Goal: Information Seeking & Learning: Learn about a topic

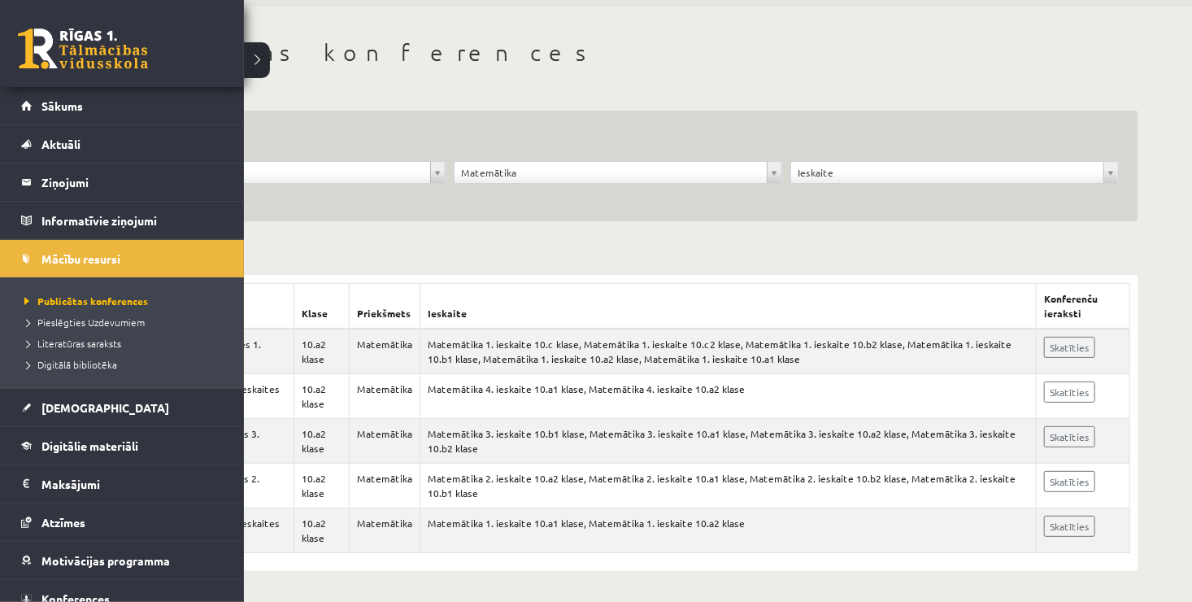
scroll to position [56, 0]
click at [107, 448] on span "Digitālie materiāli" at bounding box center [89, 445] width 97 height 15
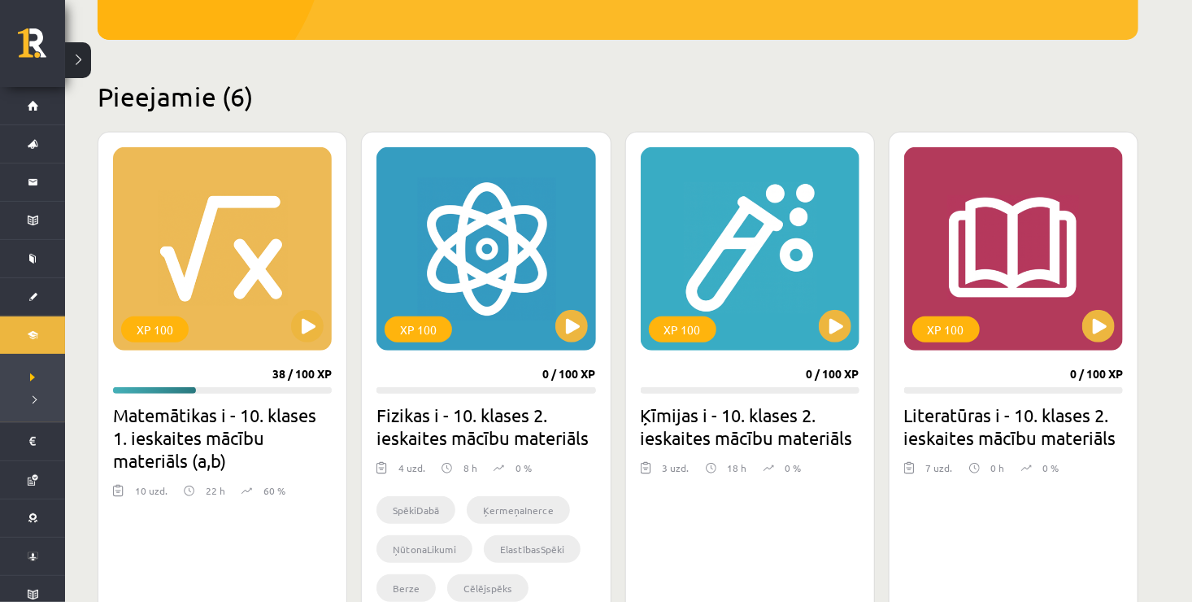
scroll to position [381, 0]
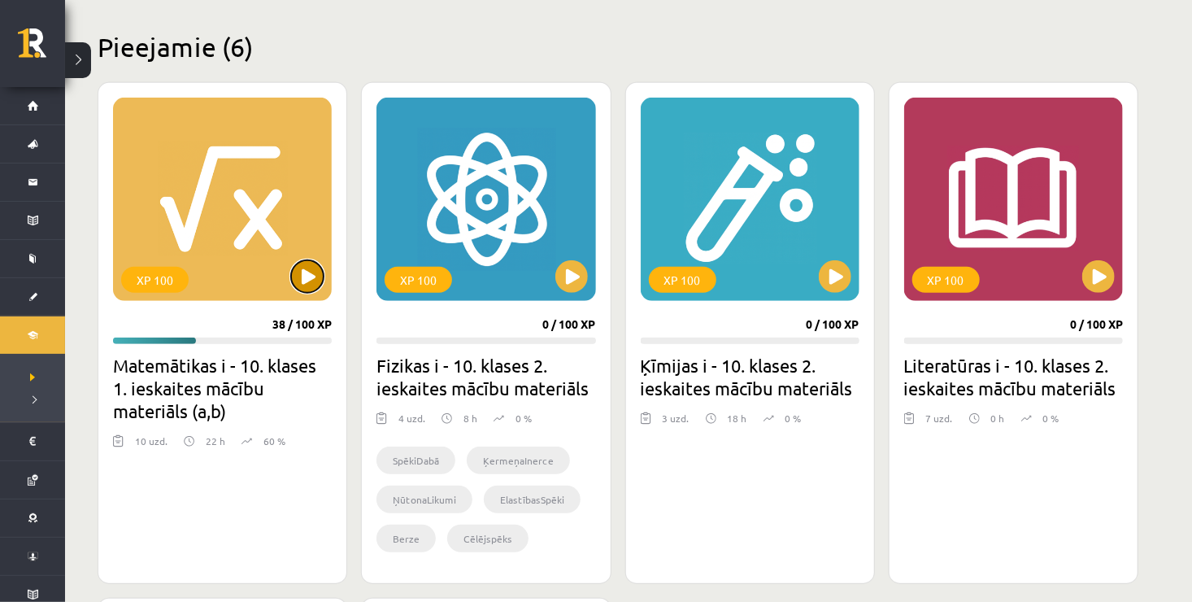
click at [315, 269] on button at bounding box center [307, 276] width 33 height 33
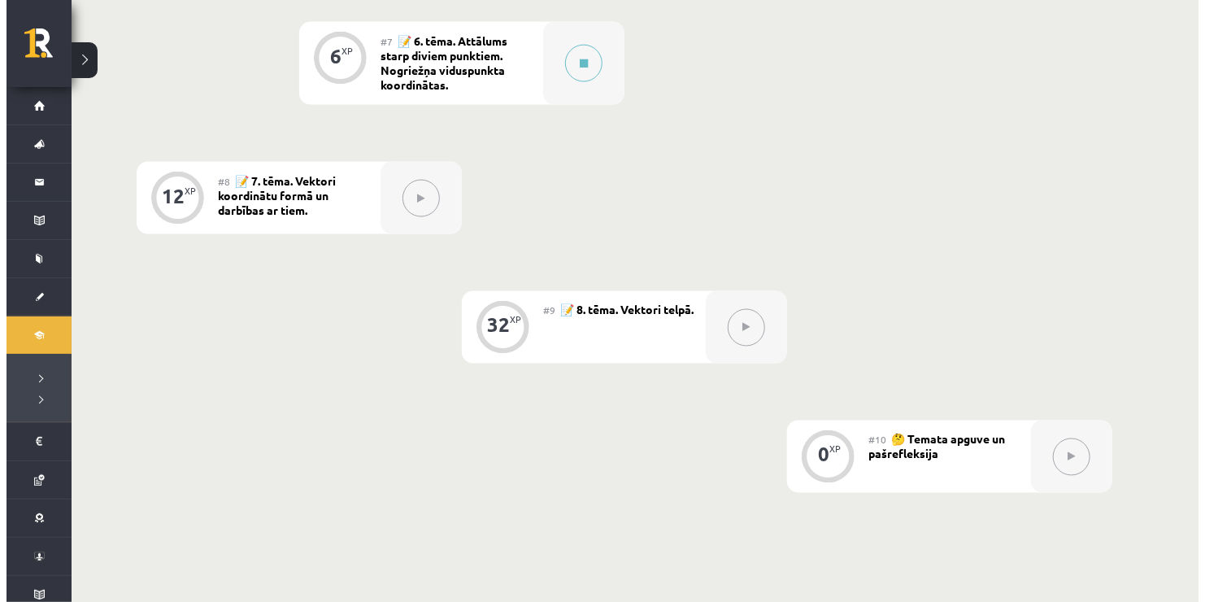
scroll to position [1057, 0]
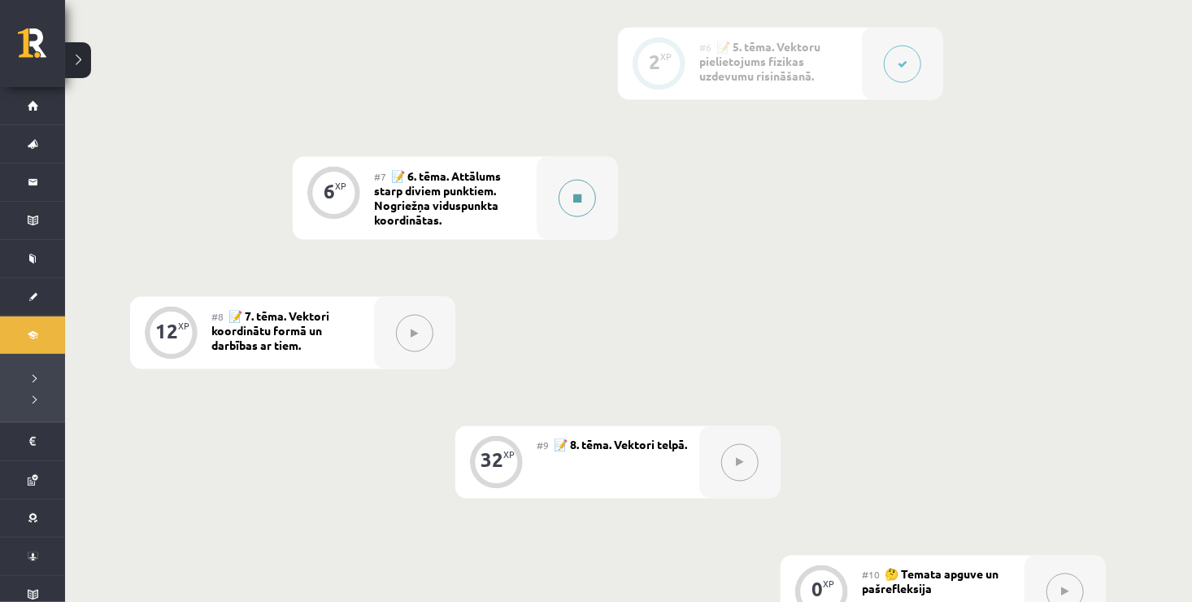
click at [580, 211] on button at bounding box center [577, 198] width 37 height 37
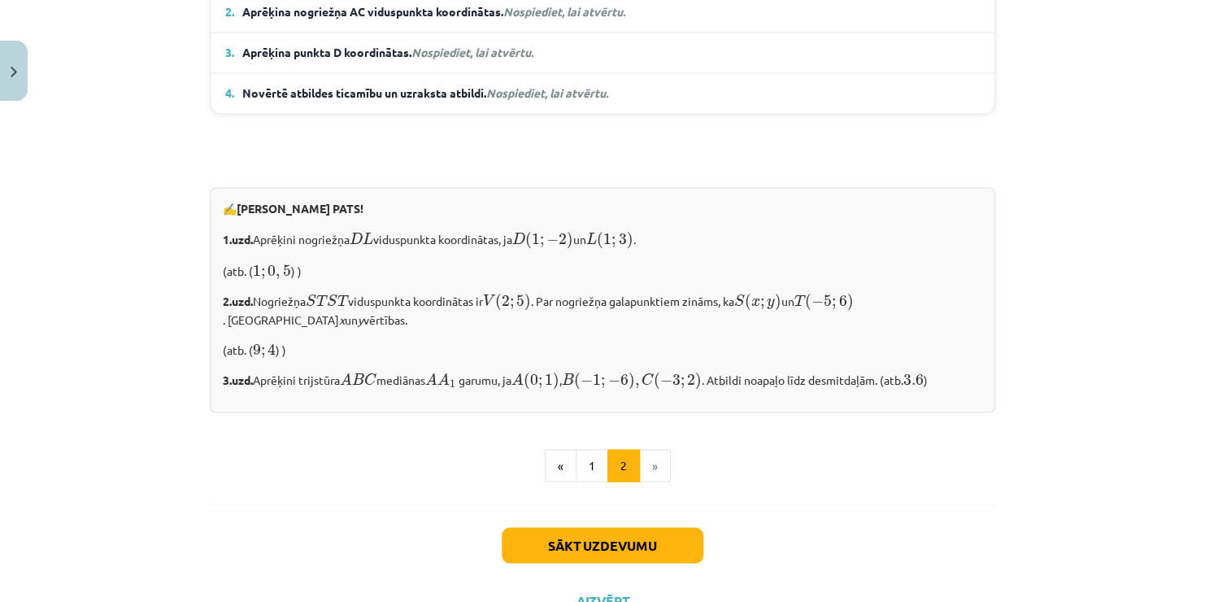
scroll to position [1347, 0]
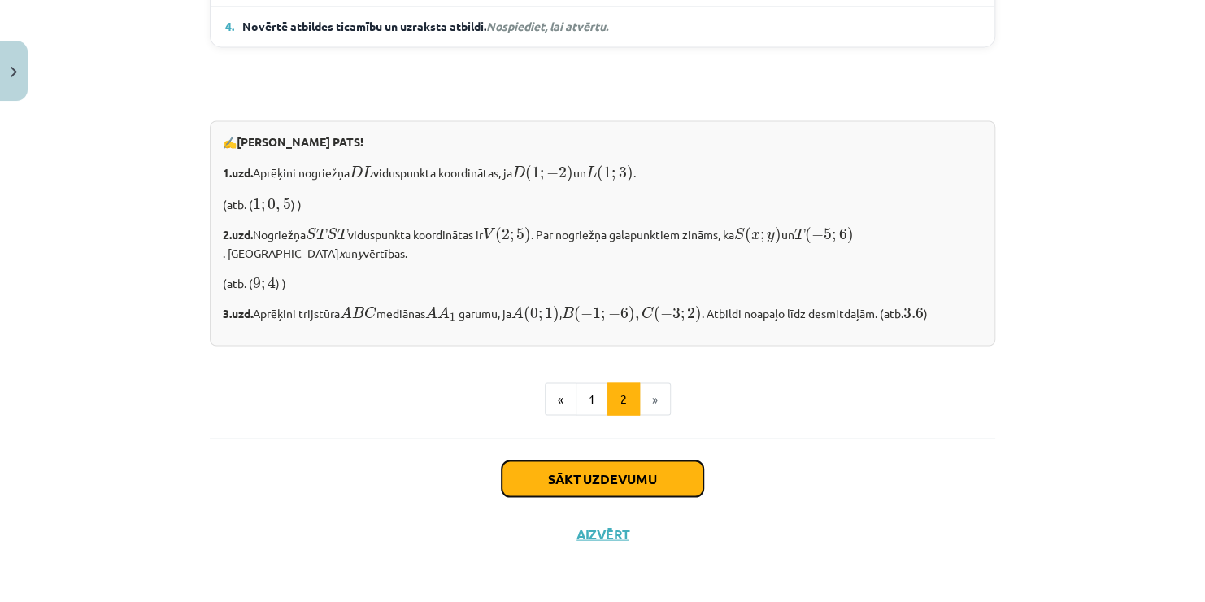
click at [650, 475] on button "Sākt uzdevumu" at bounding box center [603, 478] width 202 height 36
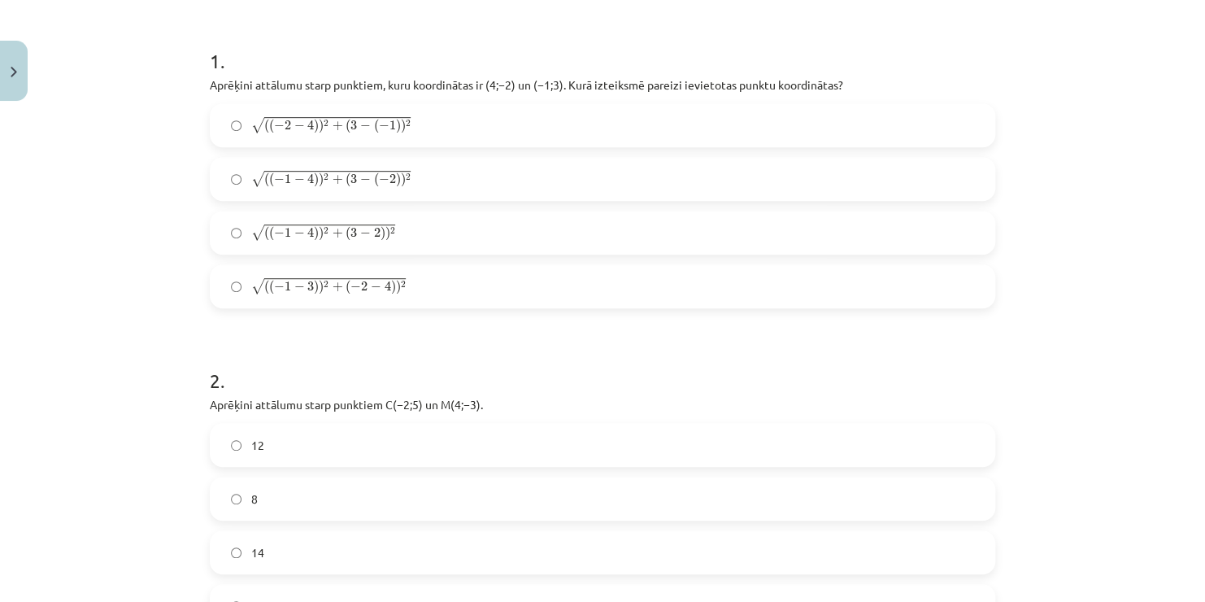
scroll to position [366, 0]
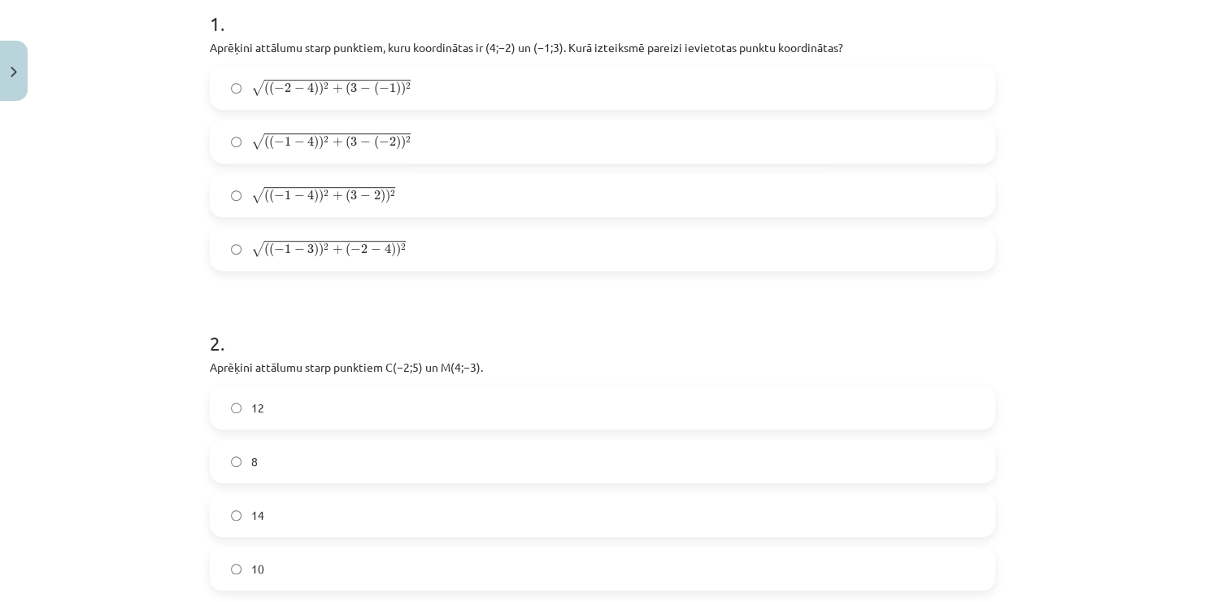
click at [412, 146] on label "√ ( ( − 1 − 4 ) ) 2 + ( 3 − ( − 2 ) ) 2 ( ( − 1 − 4 ) ) 2 + ( 3 − ( − 2 ) ) 2" at bounding box center [602, 141] width 782 height 41
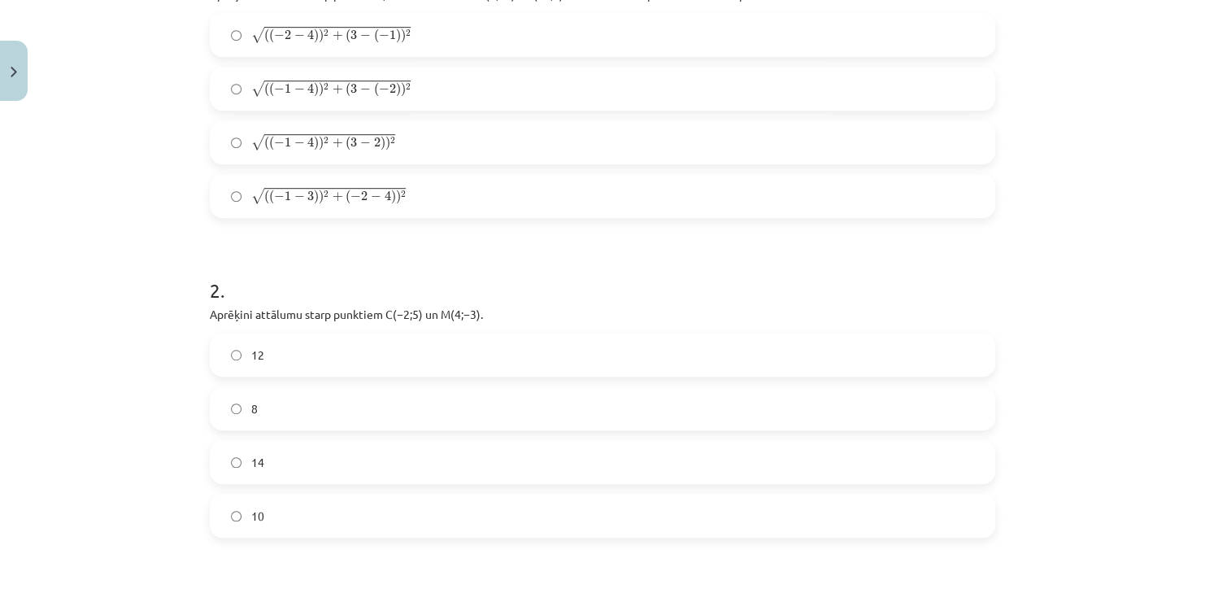
scroll to position [447, 0]
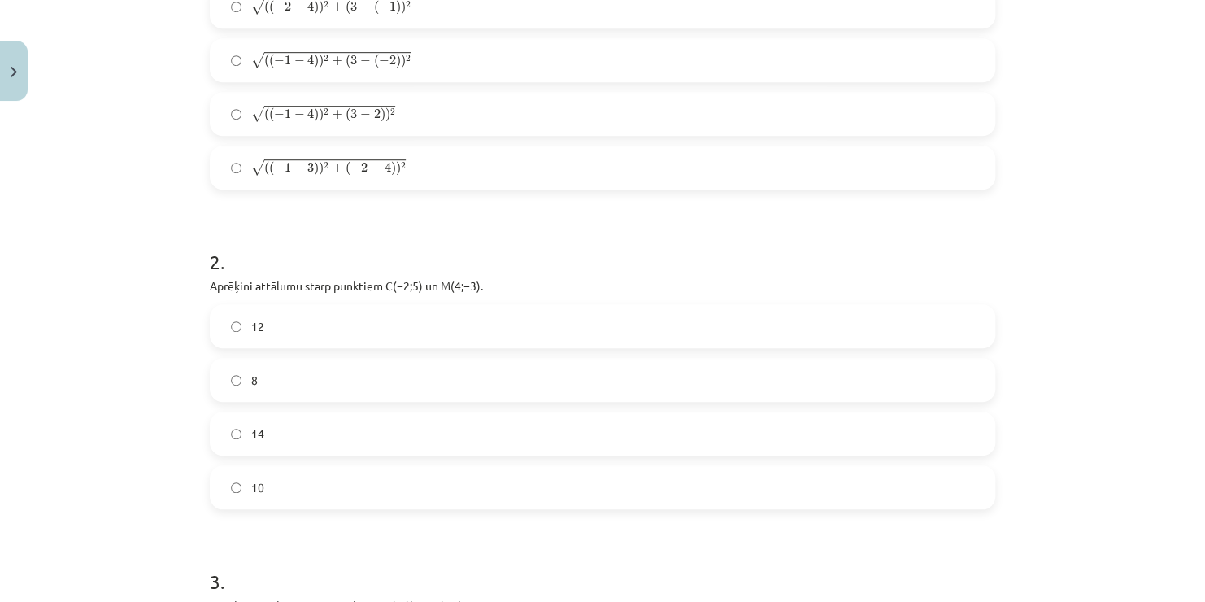
click at [264, 494] on label "10" at bounding box center [602, 487] width 782 height 41
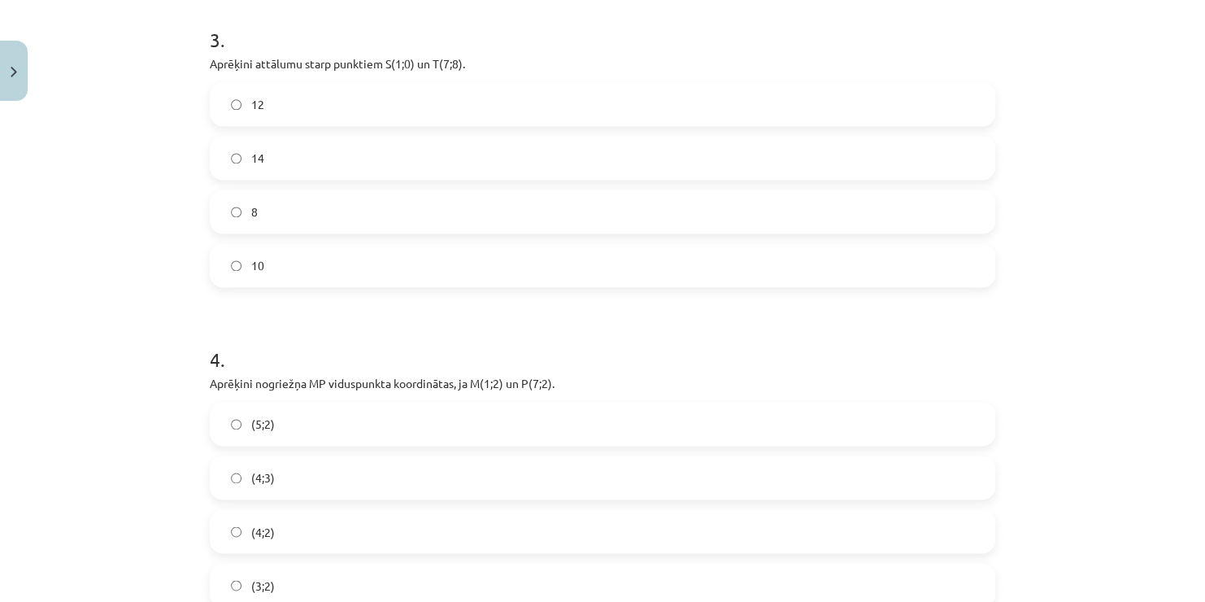
scroll to position [1016, 0]
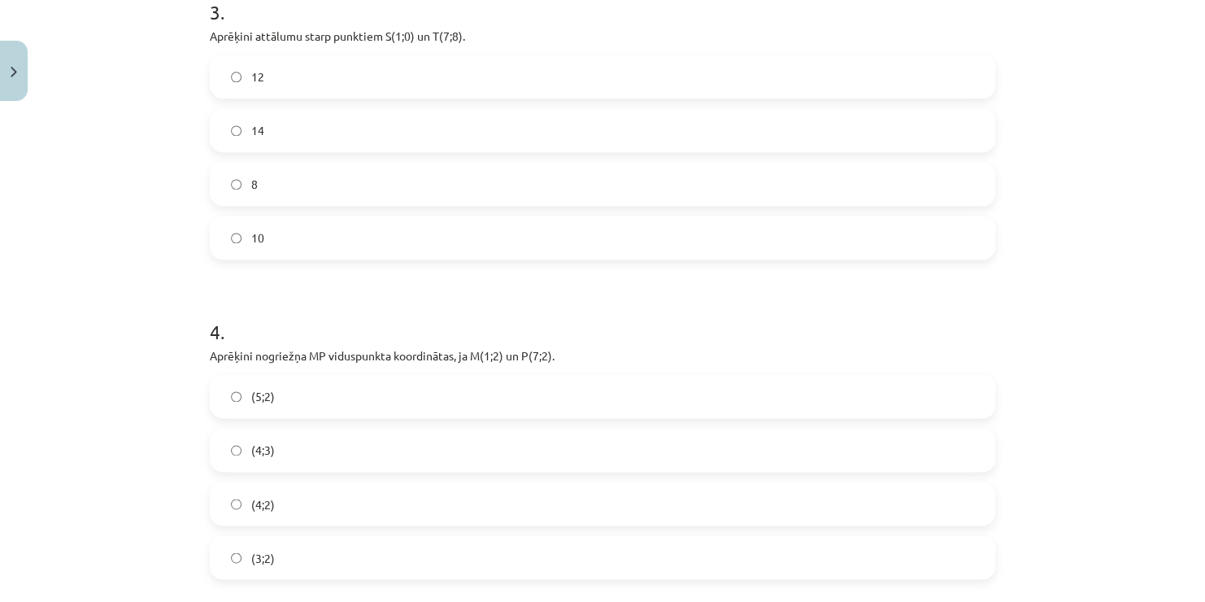
click at [293, 238] on label "10" at bounding box center [602, 237] width 782 height 41
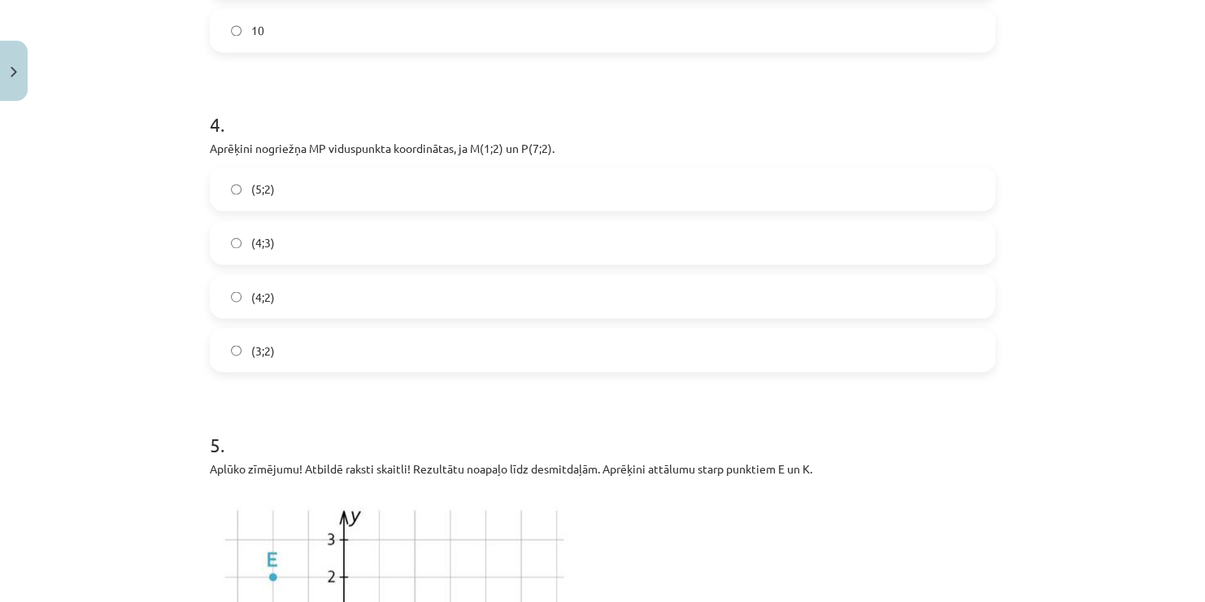
scroll to position [1260, 0]
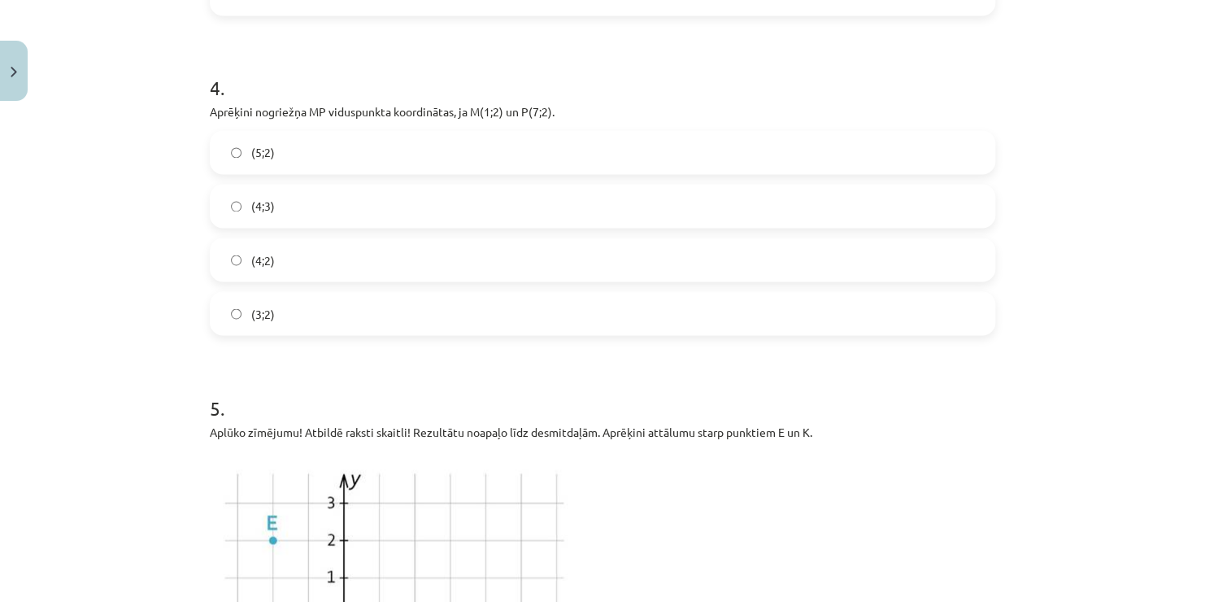
click at [271, 263] on label "(4;2)" at bounding box center [602, 259] width 782 height 41
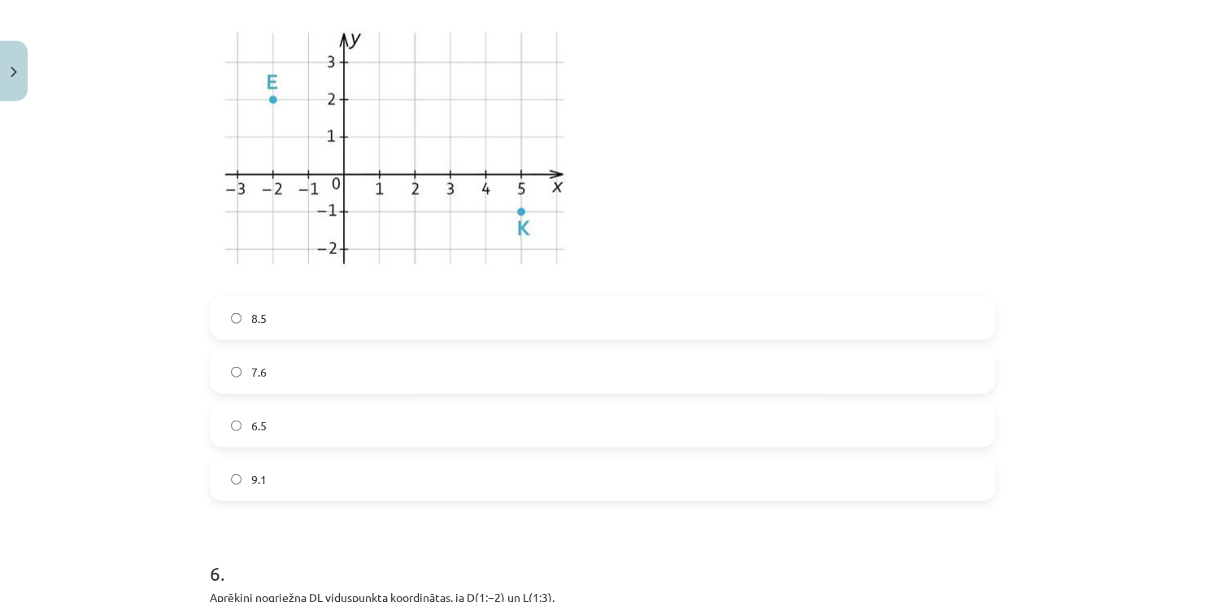
scroll to position [1619, 0]
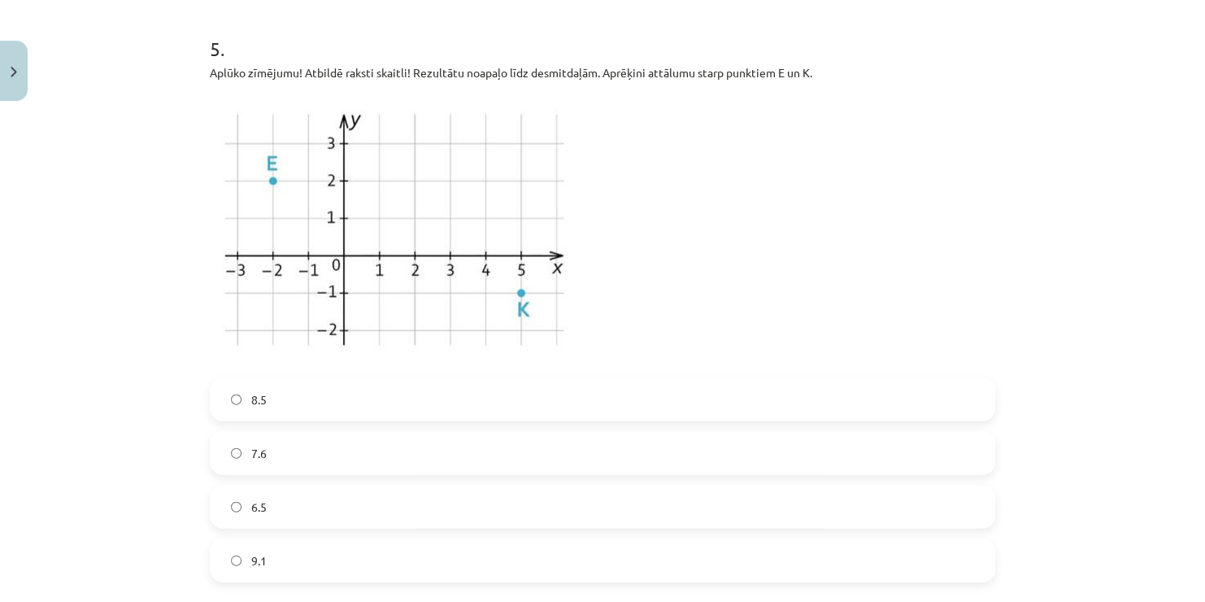
click at [330, 468] on label "7.6" at bounding box center [602, 453] width 782 height 41
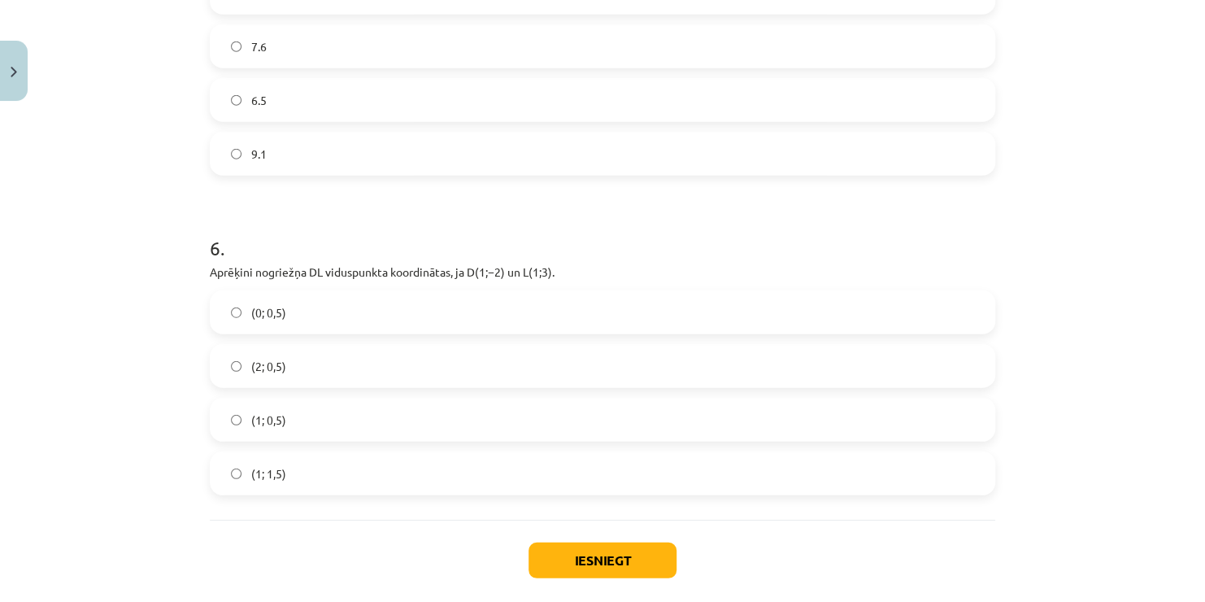
scroll to position [2107, 0]
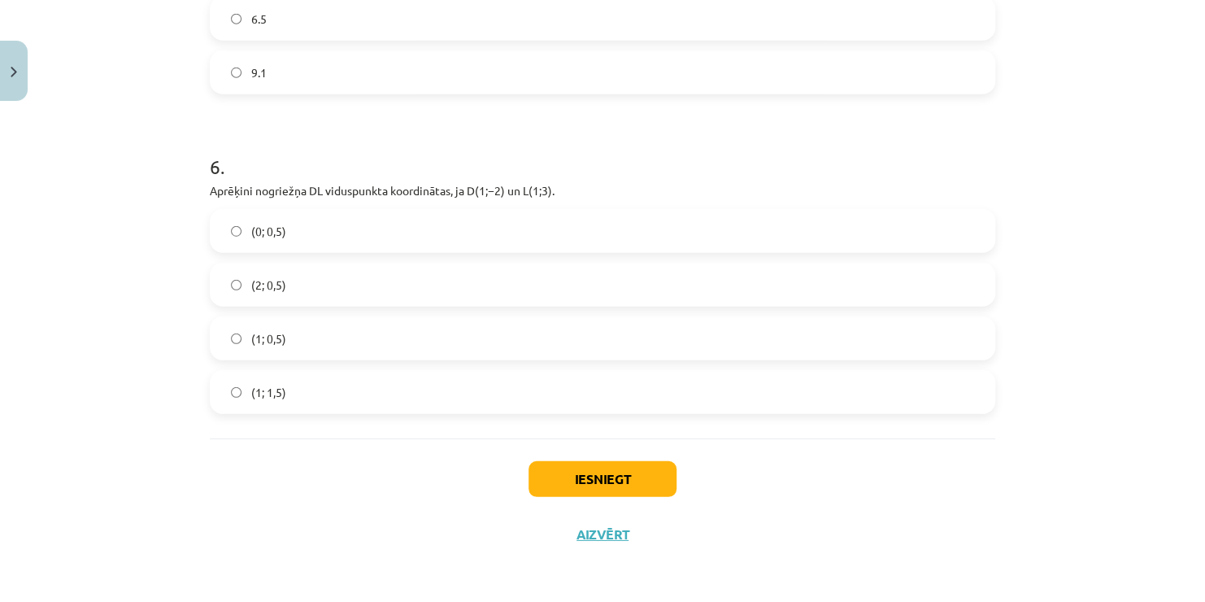
click at [432, 336] on label "(1; 0,5)" at bounding box center [602, 338] width 782 height 41
click at [561, 475] on button "Iesniegt" at bounding box center [603, 479] width 148 height 36
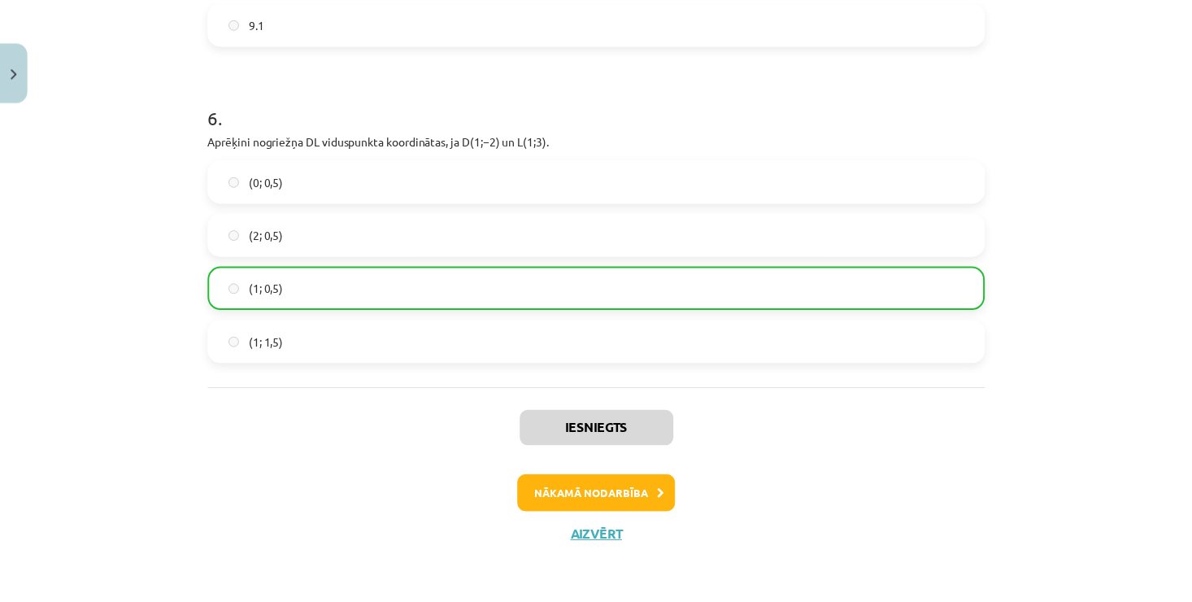
scroll to position [2158, 0]
click at [607, 527] on button "Aizvērt" at bounding box center [603, 535] width 62 height 16
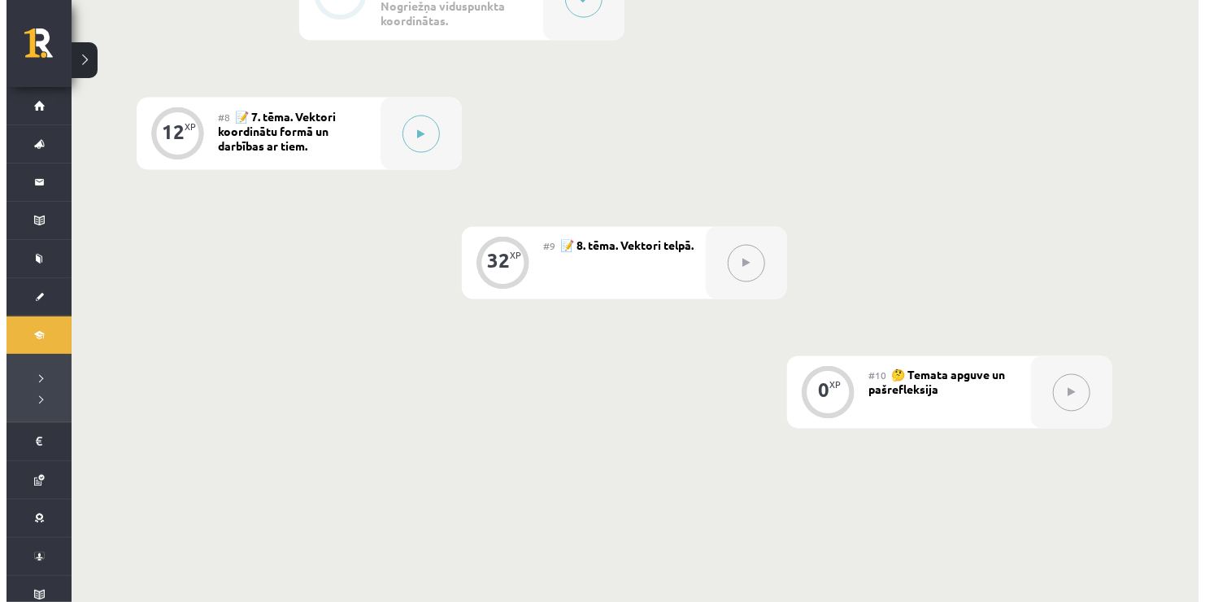
scroll to position [1220, 0]
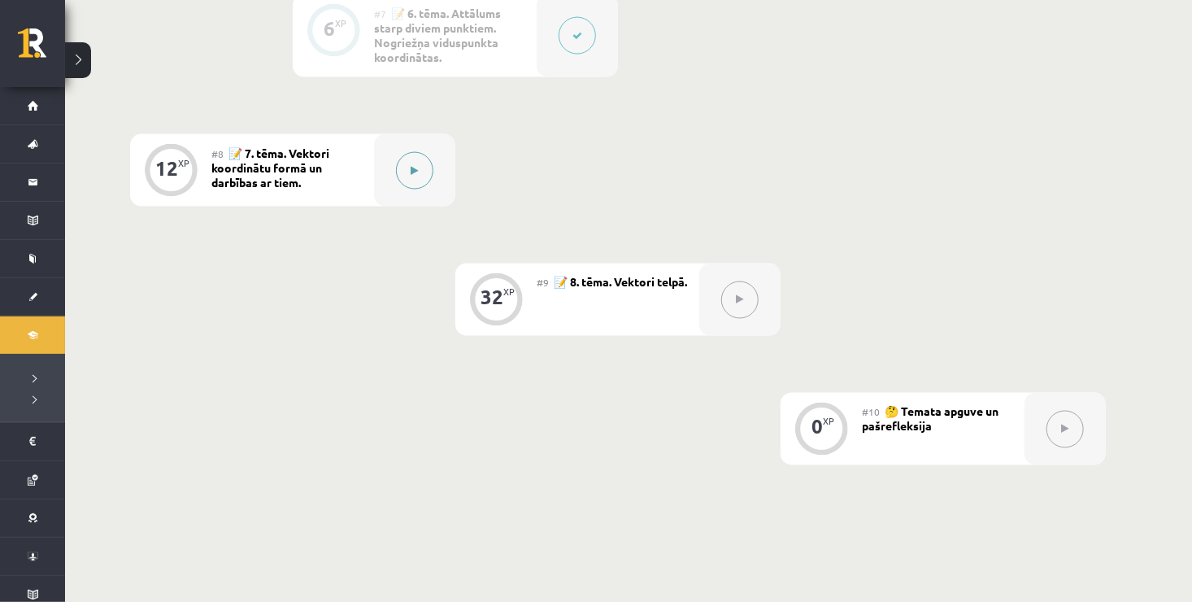
click at [416, 172] on icon at bounding box center [414, 171] width 7 height 10
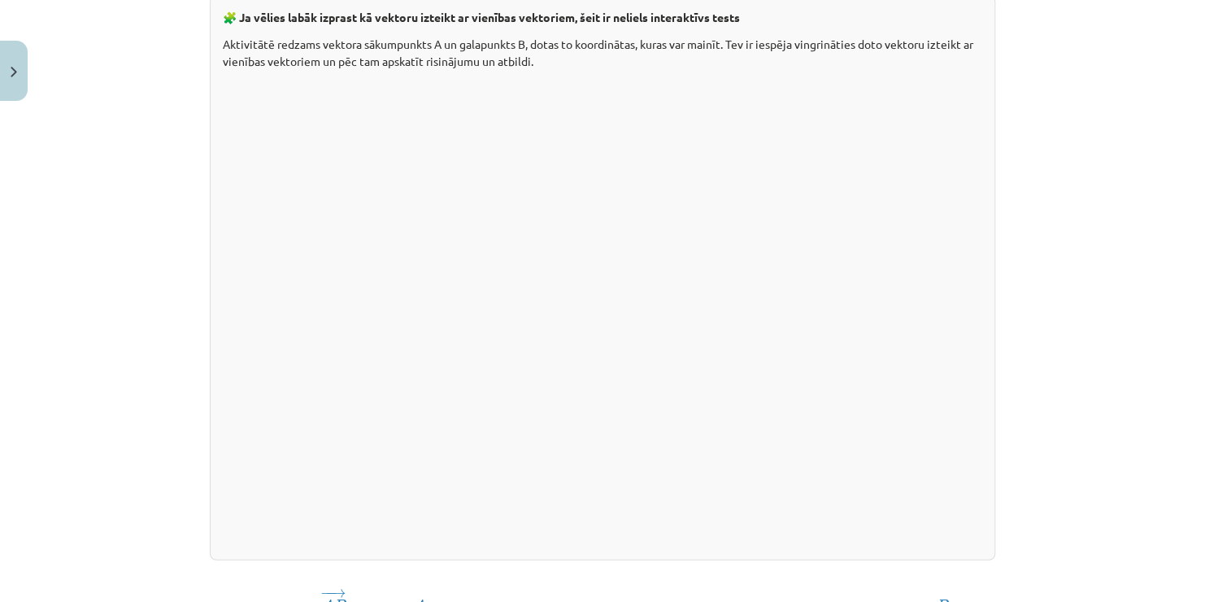
scroll to position [2257, 0]
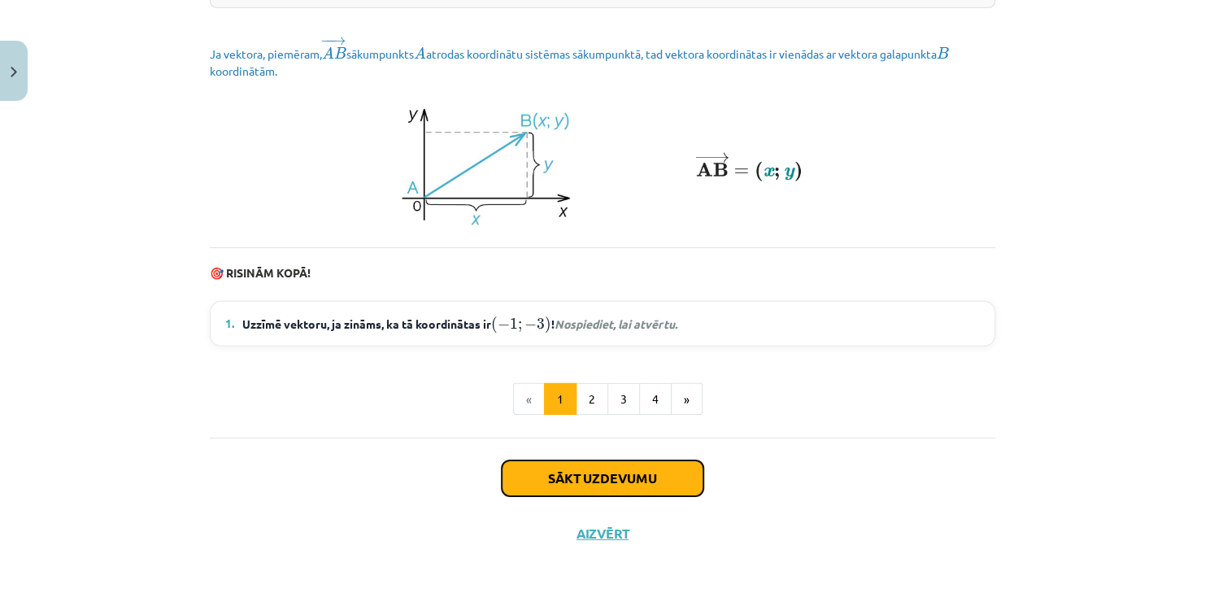
click at [606, 489] on button "Sākt uzdevumu" at bounding box center [603, 478] width 202 height 36
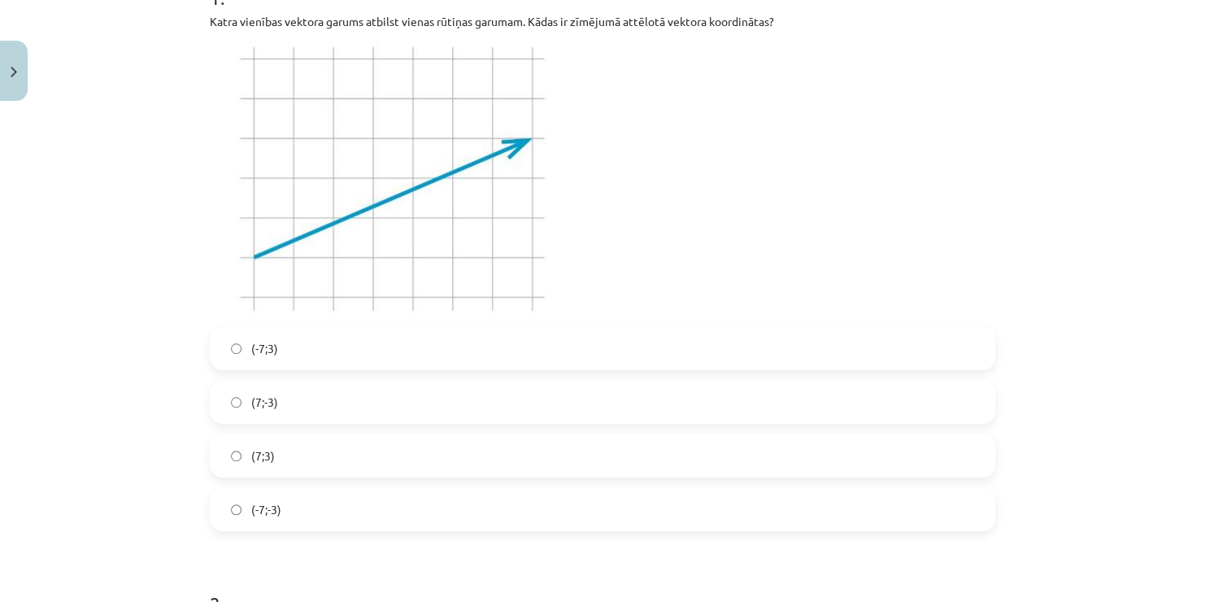
scroll to position [319, 0]
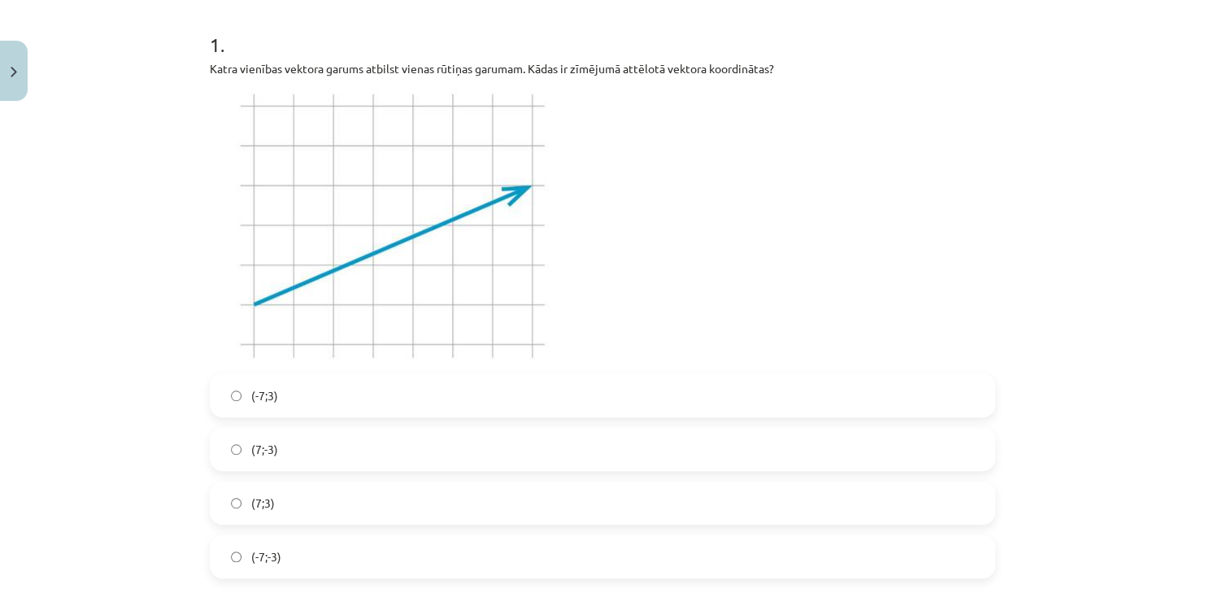
click at [289, 513] on label "(7;3)" at bounding box center [602, 502] width 782 height 41
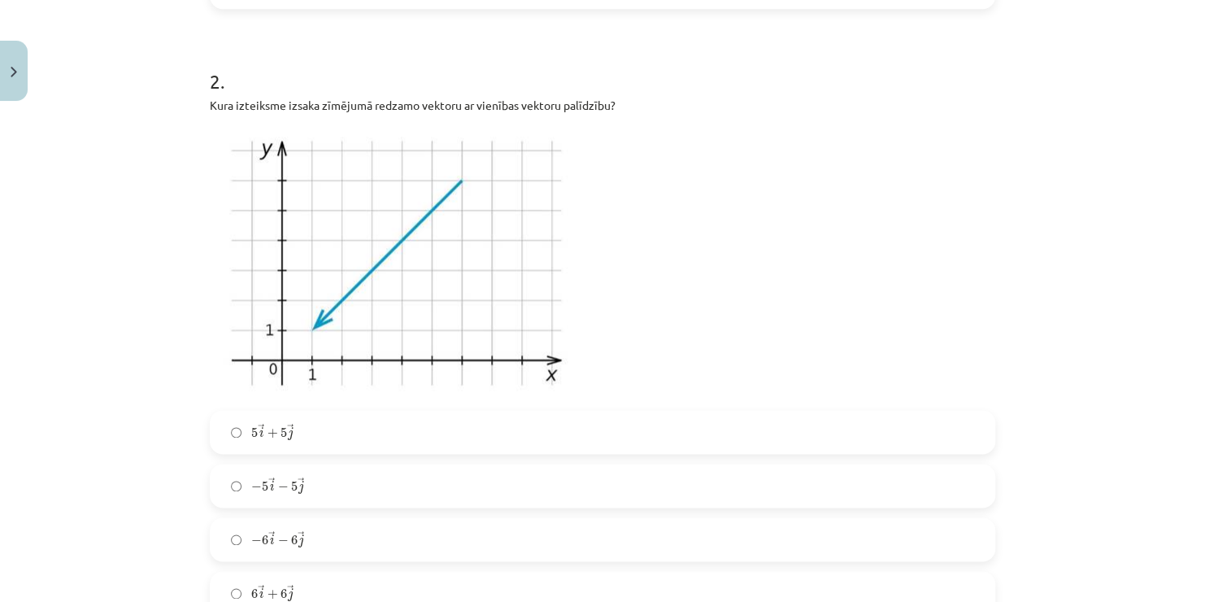
scroll to position [935, 0]
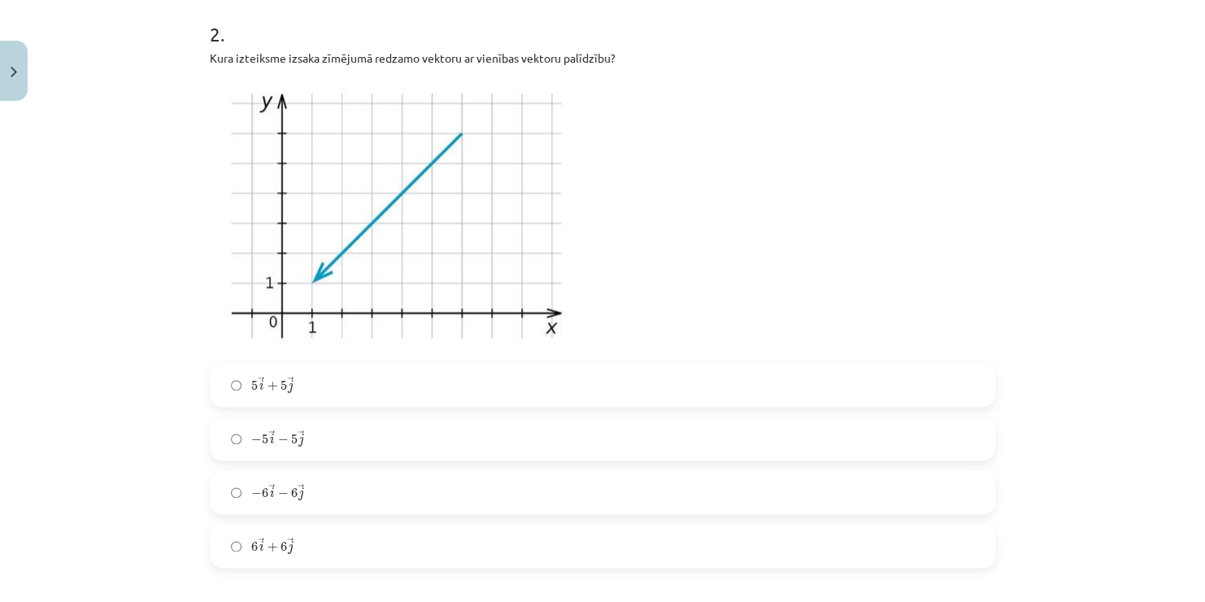
click at [856, 485] on label "− 6 → i − 6 → j − 6 i → − 6 j →" at bounding box center [602, 492] width 782 height 41
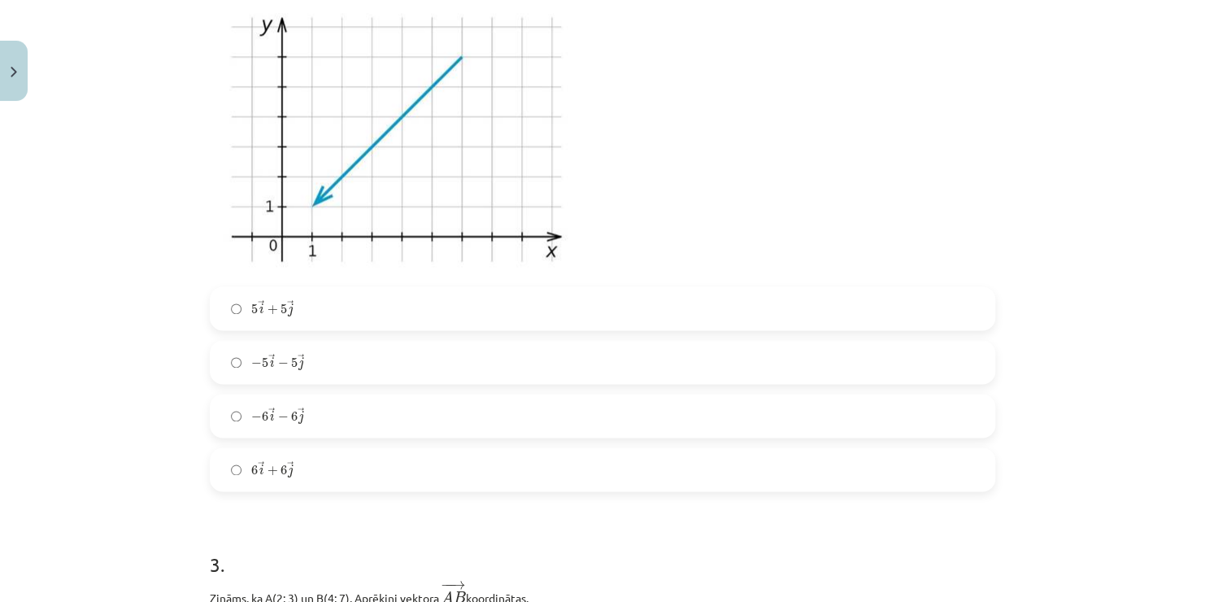
scroll to position [1098, 0]
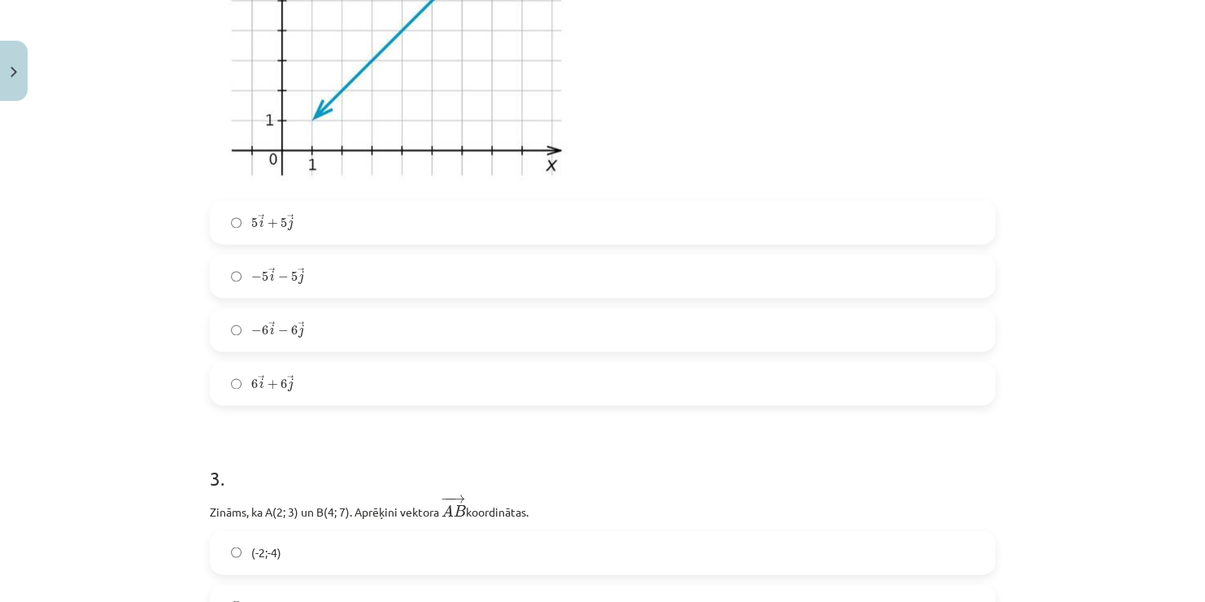
click at [367, 376] on label "6 → i + 6 → j 6 i → + 6 j →" at bounding box center [602, 383] width 782 height 41
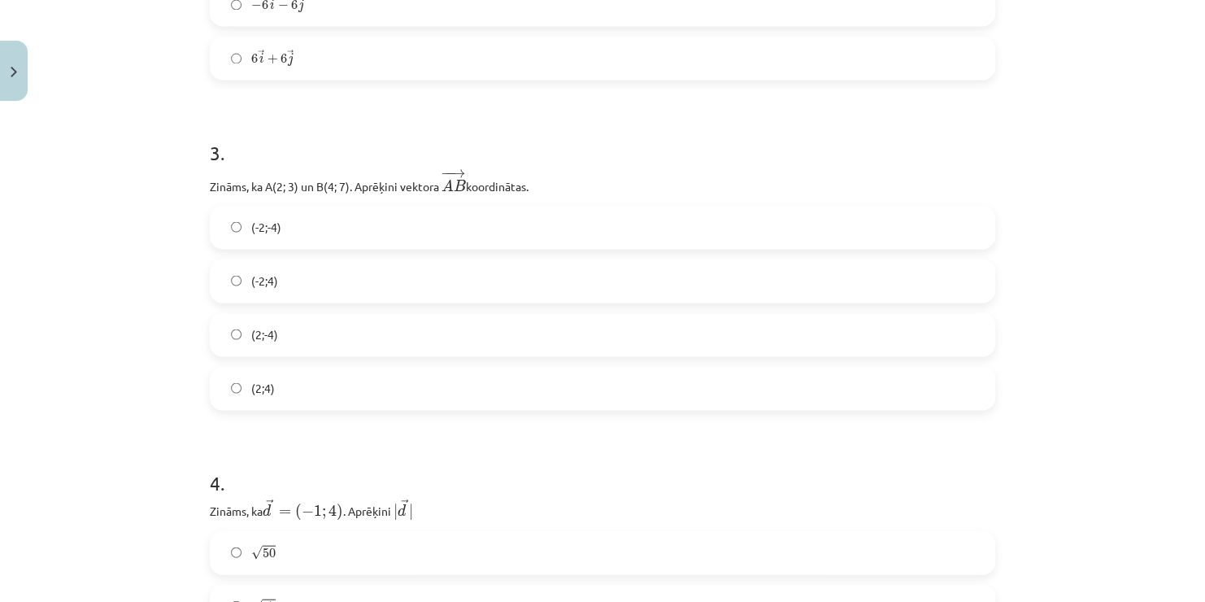
scroll to position [1504, 0]
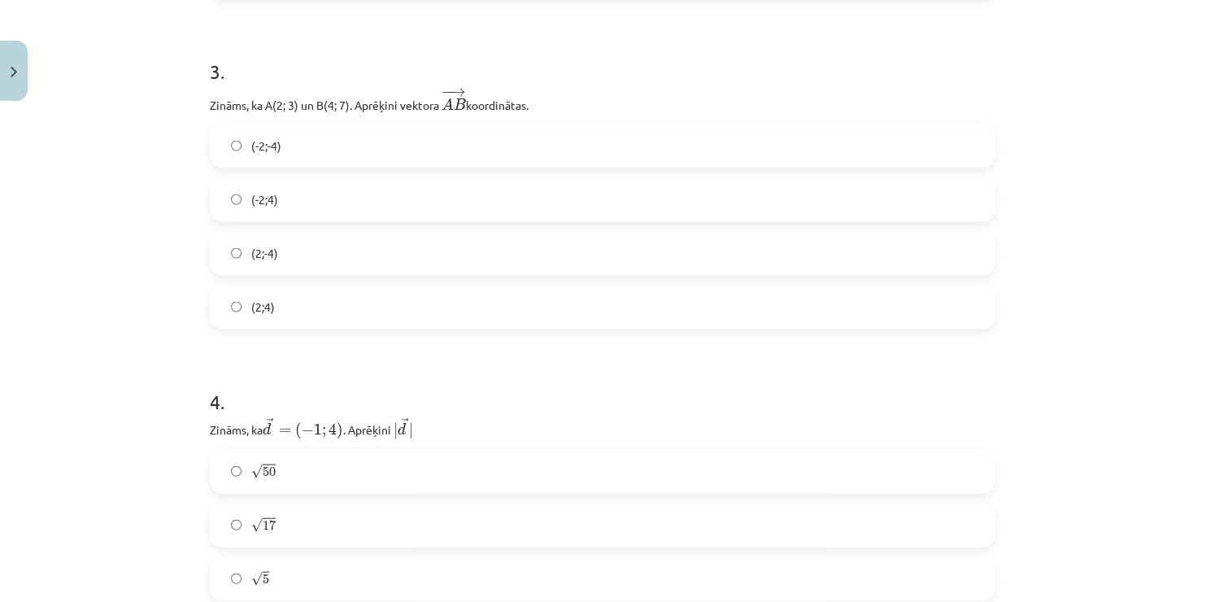
click at [307, 297] on label "(2;4)" at bounding box center [602, 306] width 782 height 41
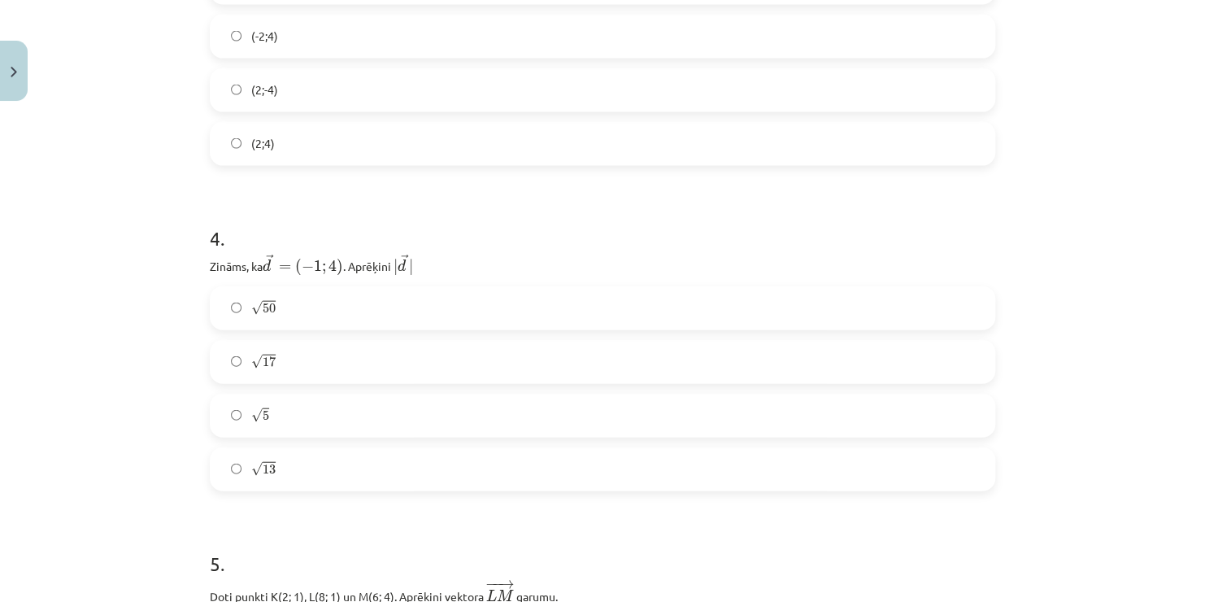
scroll to position [1830, 0]
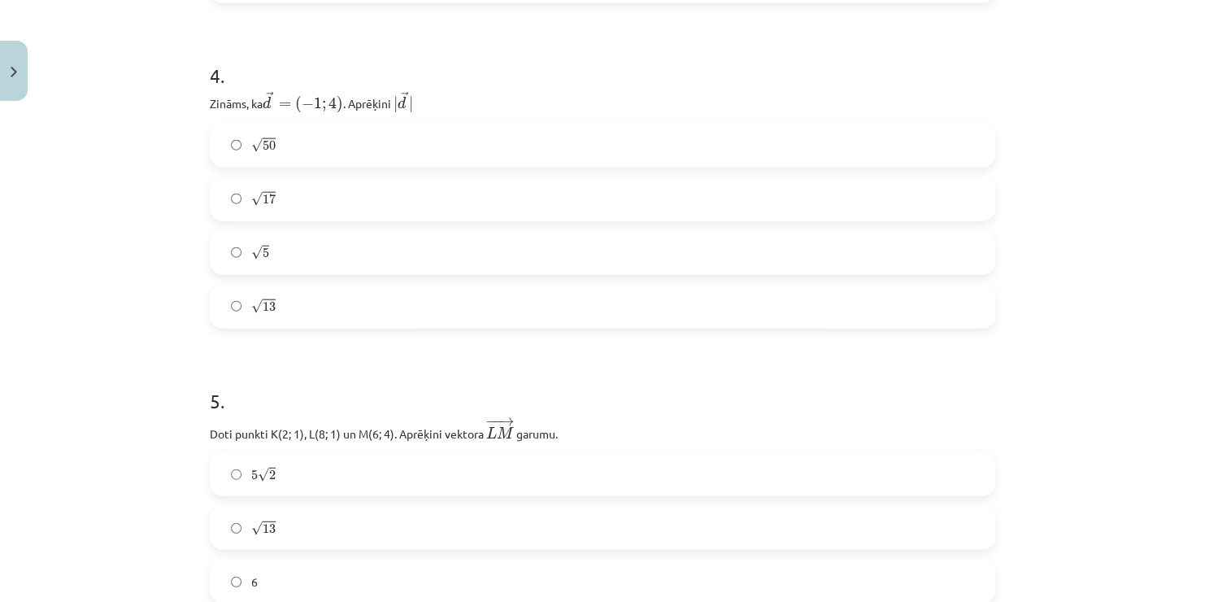
click at [311, 199] on label "√ 17 17" at bounding box center [602, 199] width 782 height 41
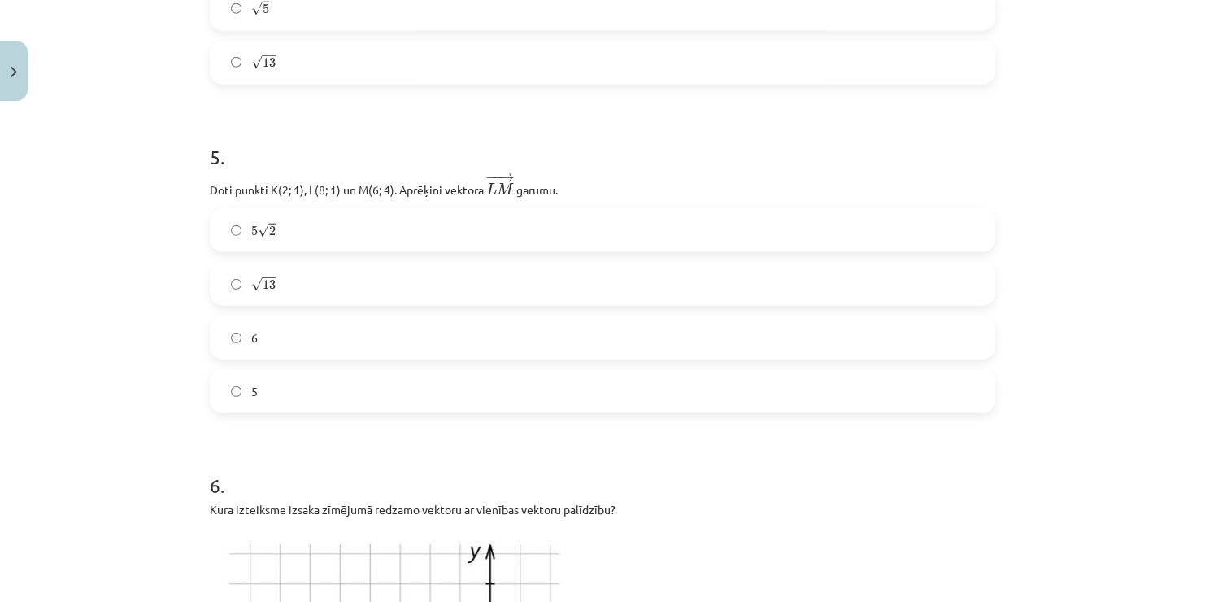
scroll to position [2155, 0]
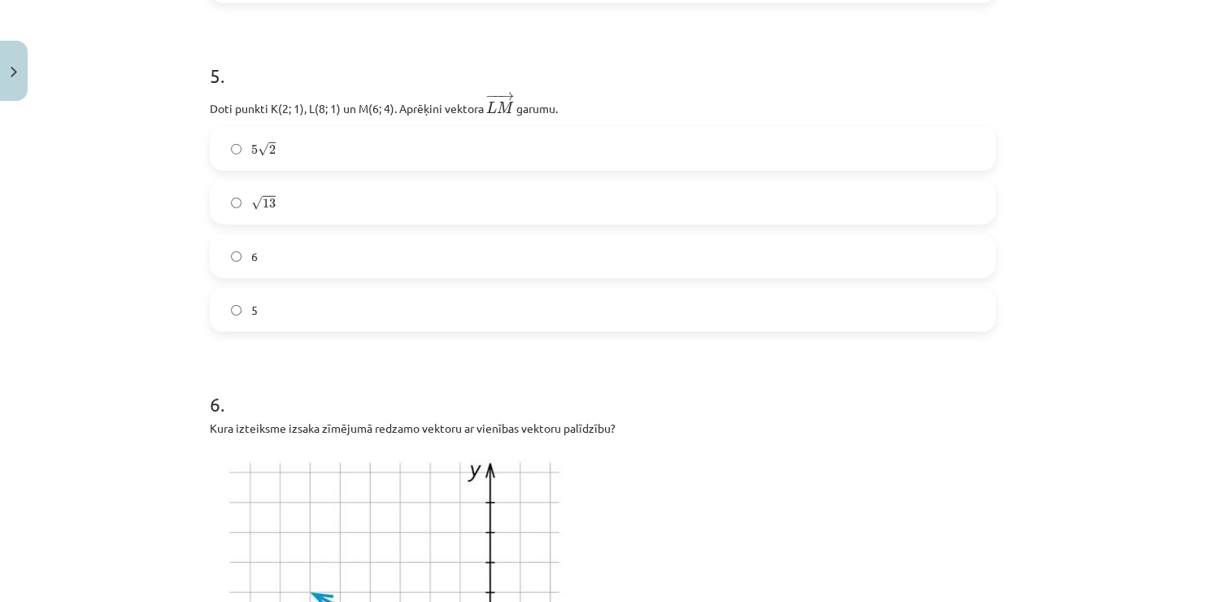
click at [333, 207] on label "√ 13 13" at bounding box center [602, 202] width 782 height 41
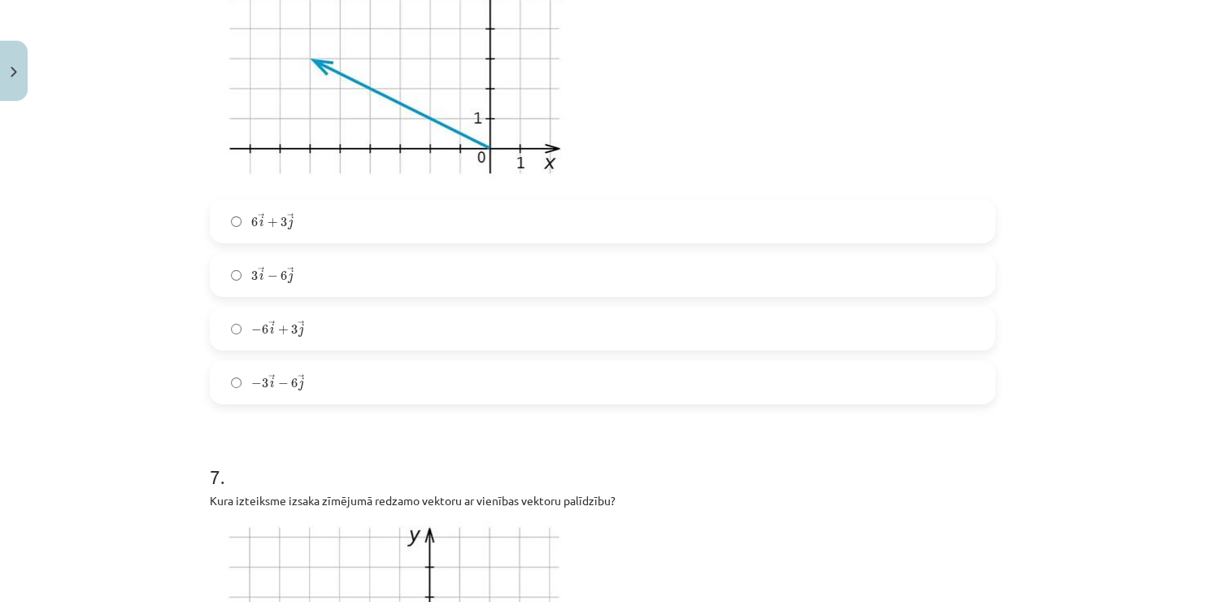
scroll to position [2690, 0]
click at [359, 326] on label "− 6 → i + 3 → j − 6 i → + 3 j →" at bounding box center [602, 327] width 782 height 41
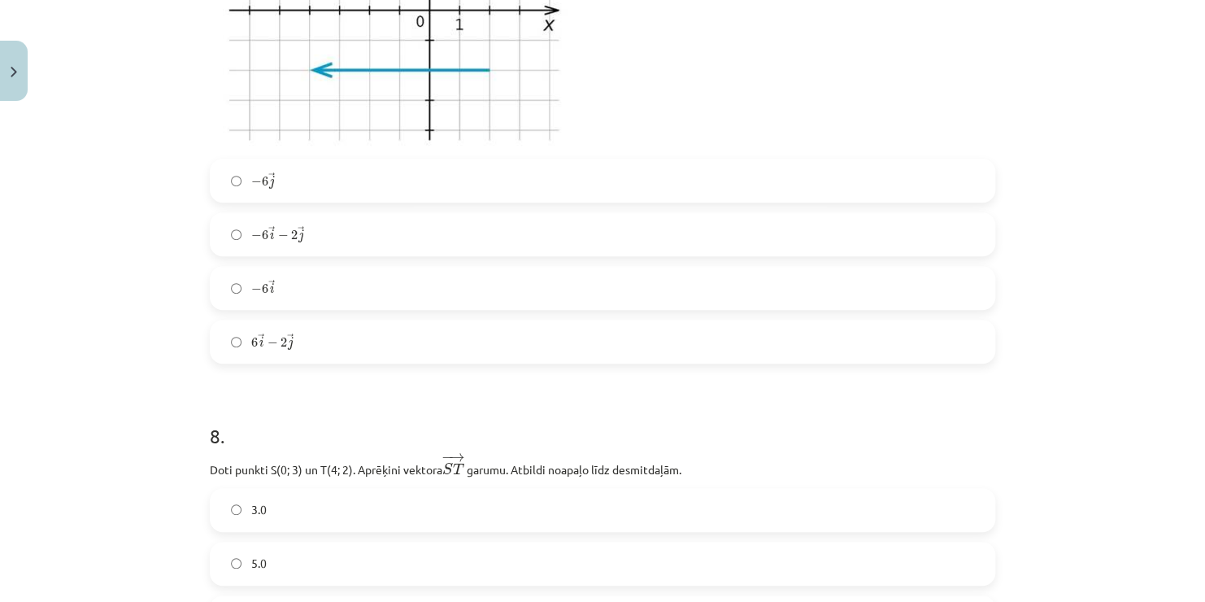
scroll to position [3341, 0]
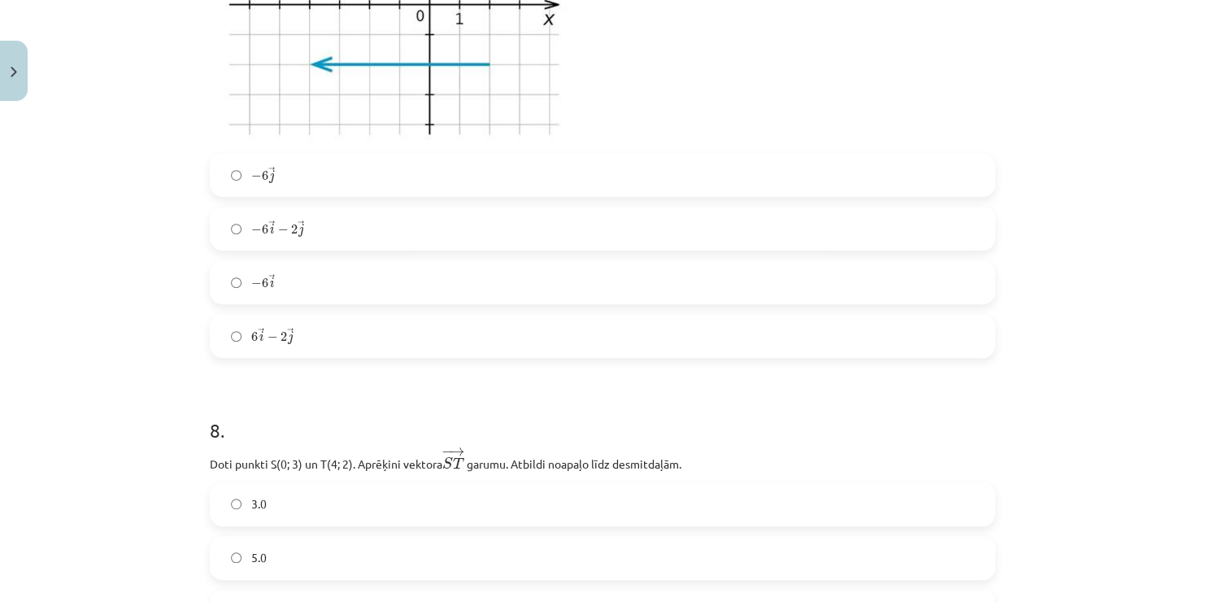
click at [333, 297] on label "− 6 → i − 6 i →" at bounding box center [602, 282] width 782 height 41
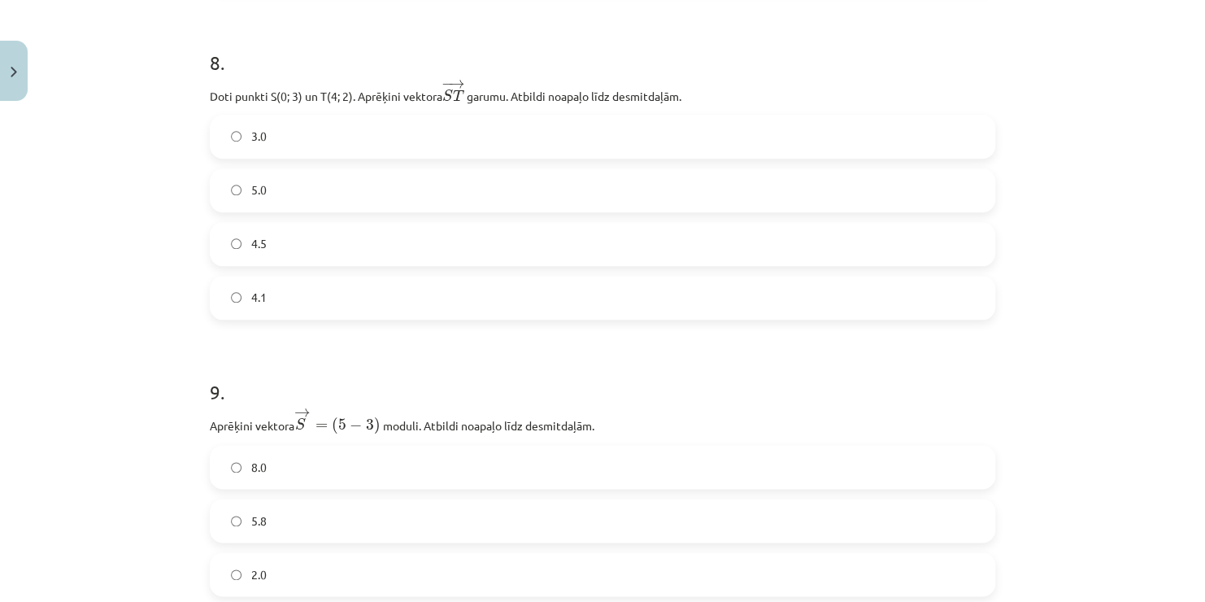
scroll to position [3747, 0]
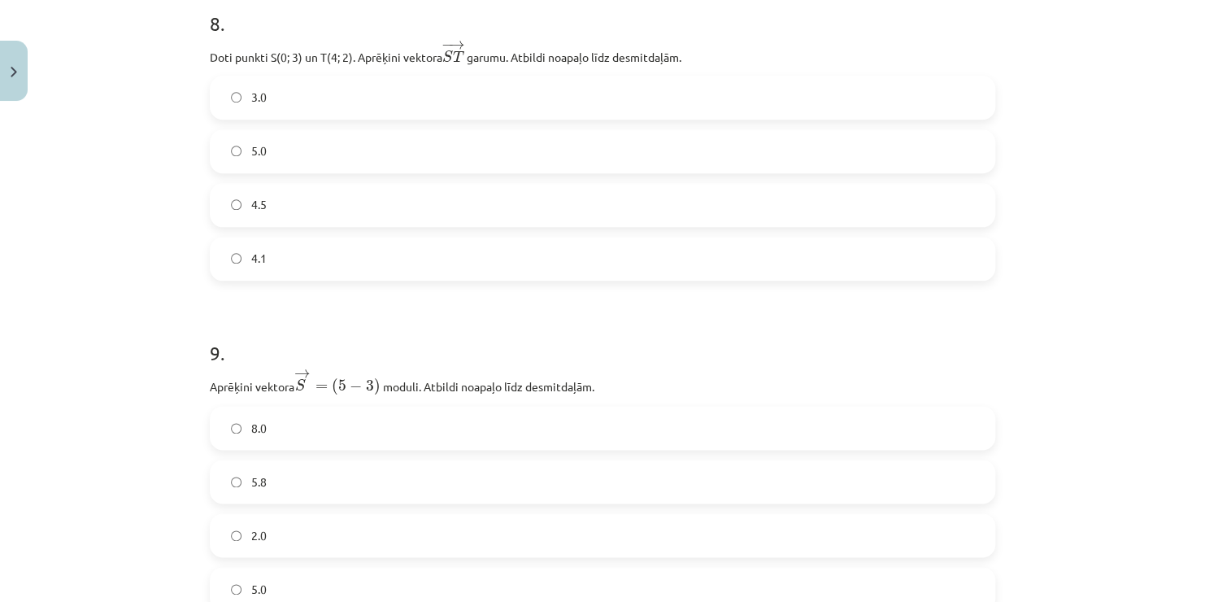
click at [309, 258] on label "4.1" at bounding box center [602, 258] width 782 height 41
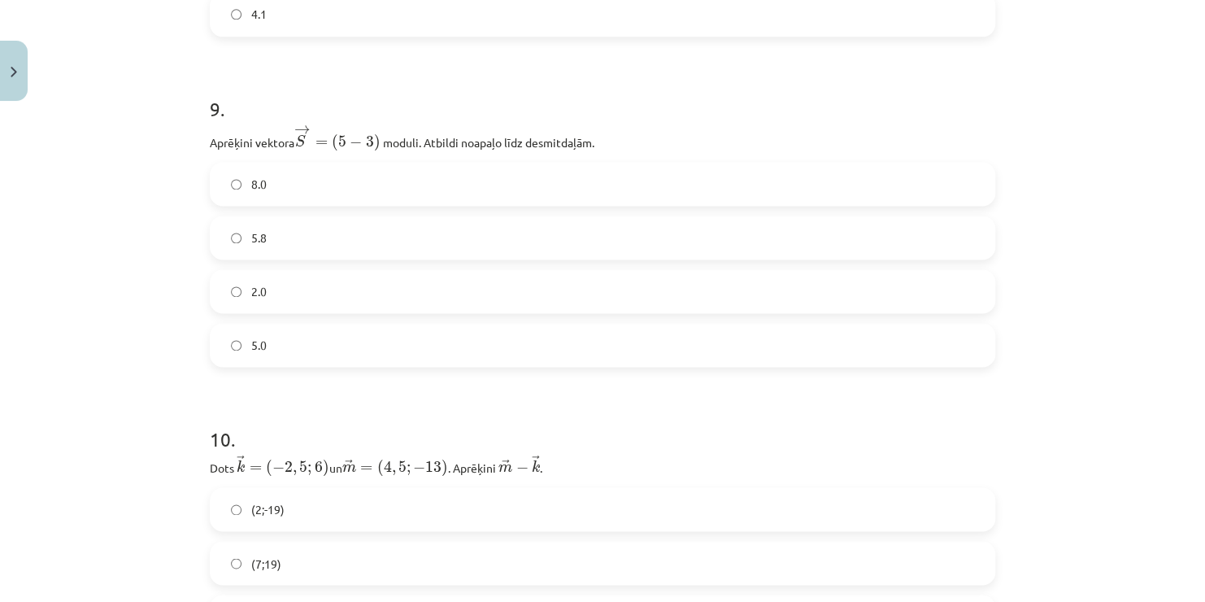
scroll to position [3991, 0]
click at [311, 249] on label "5.8" at bounding box center [602, 237] width 782 height 41
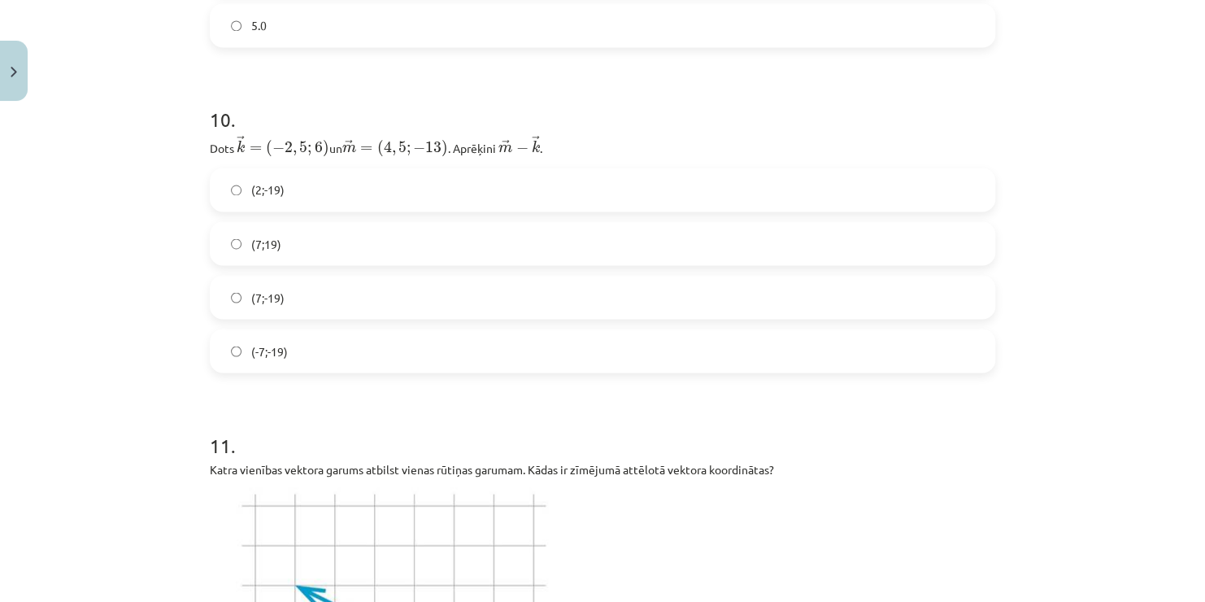
scroll to position [4398, 0]
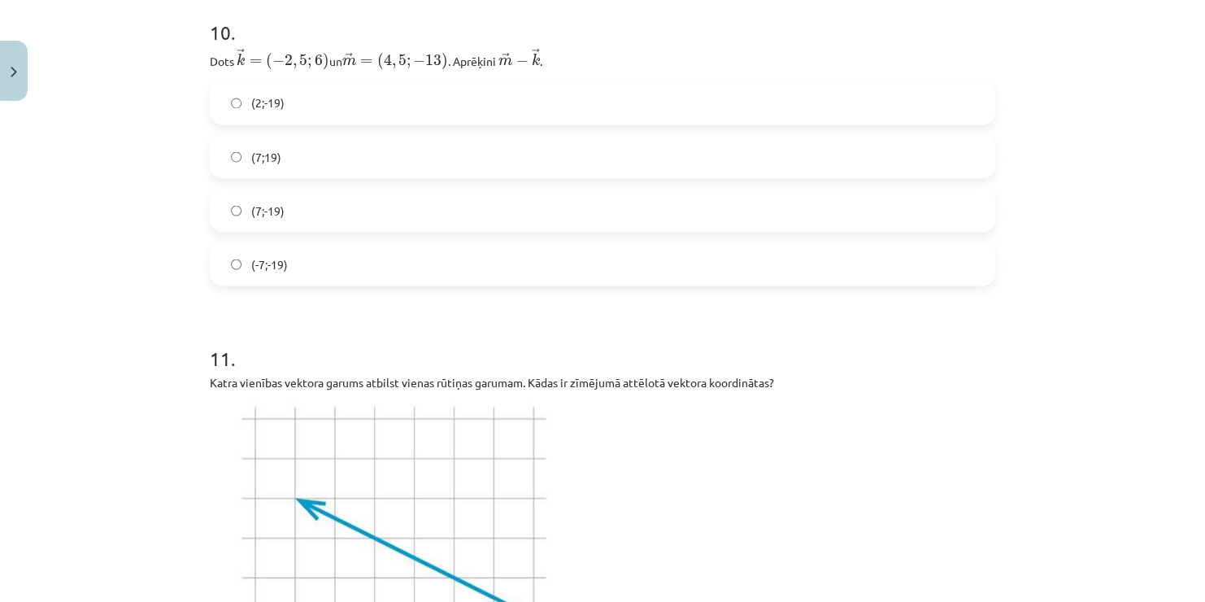
click at [316, 157] on label "(7;19)" at bounding box center [602, 156] width 782 height 41
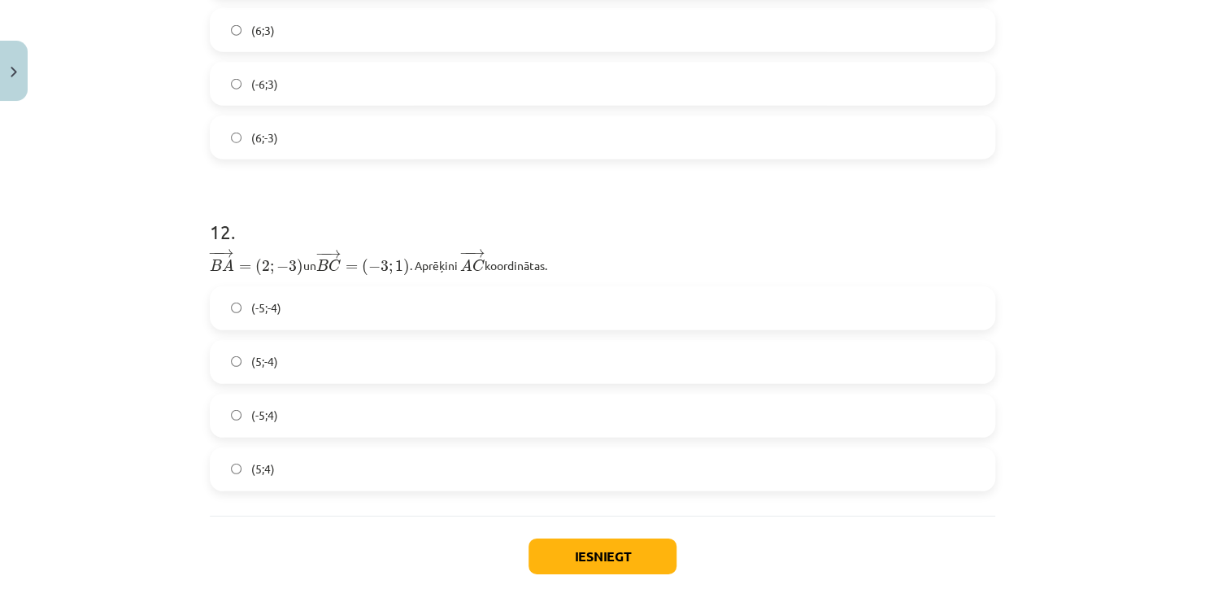
scroll to position [4967, 0]
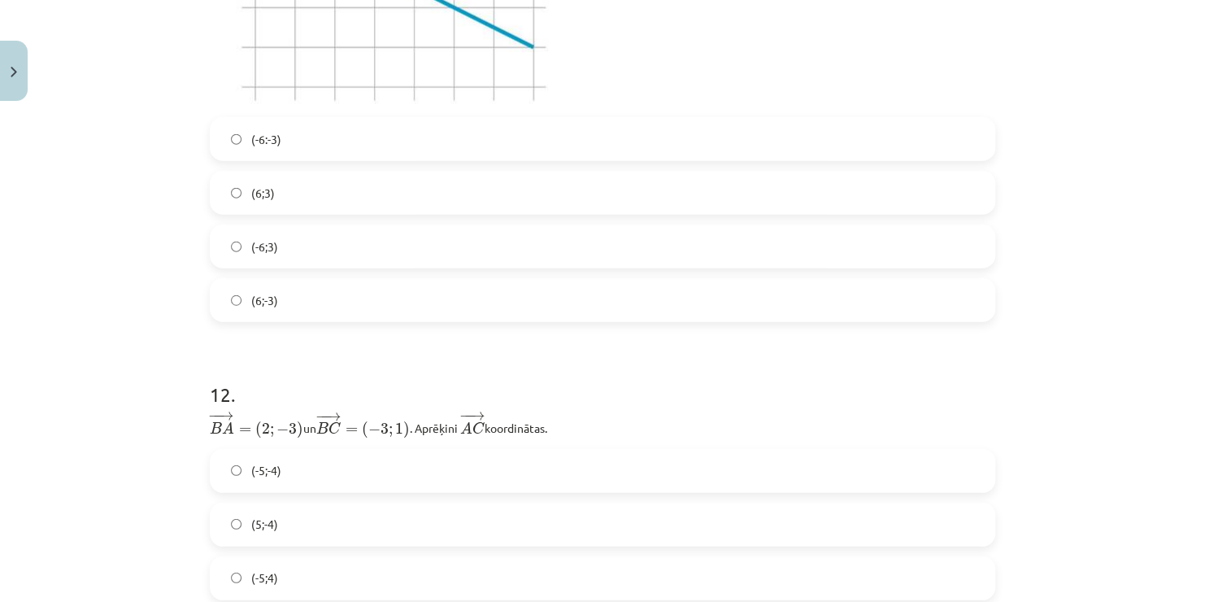
click at [296, 148] on label "(-6:-3)" at bounding box center [602, 139] width 782 height 41
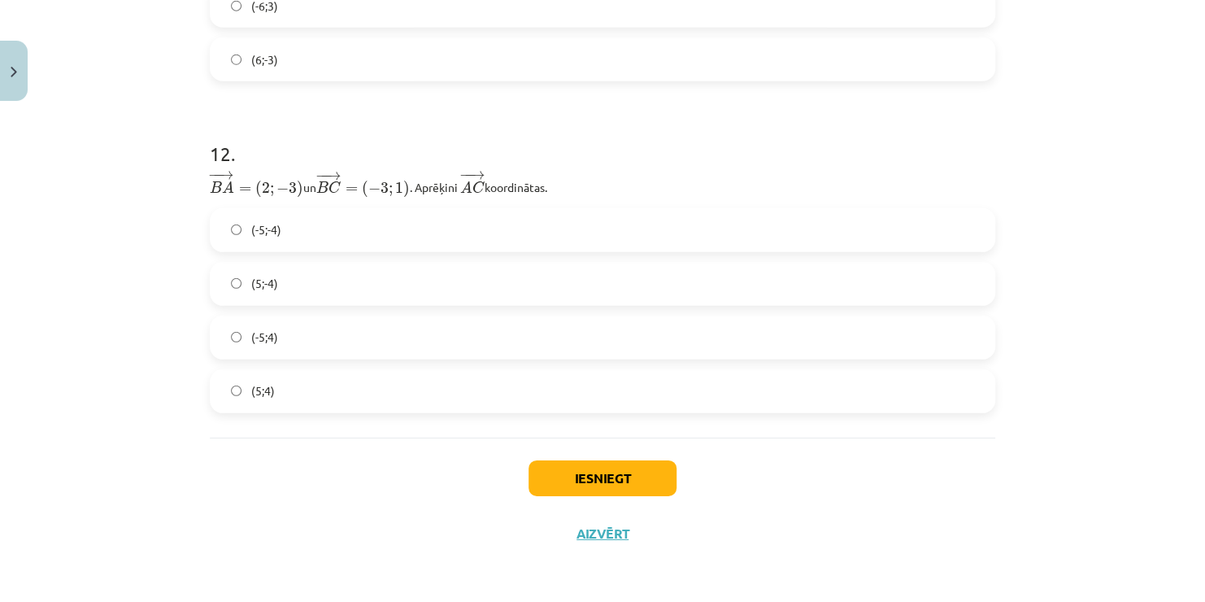
drag, startPoint x: 293, startPoint y: 335, endPoint x: 298, endPoint y: 312, distance: 23.5
click at [295, 333] on label "(-5;4)" at bounding box center [602, 337] width 782 height 41
click at [275, 294] on label "(5;-4)" at bounding box center [602, 283] width 782 height 41
click at [404, 326] on label "(-5;4)" at bounding box center [602, 337] width 782 height 41
click at [565, 468] on button "Iesniegt" at bounding box center [603, 478] width 148 height 36
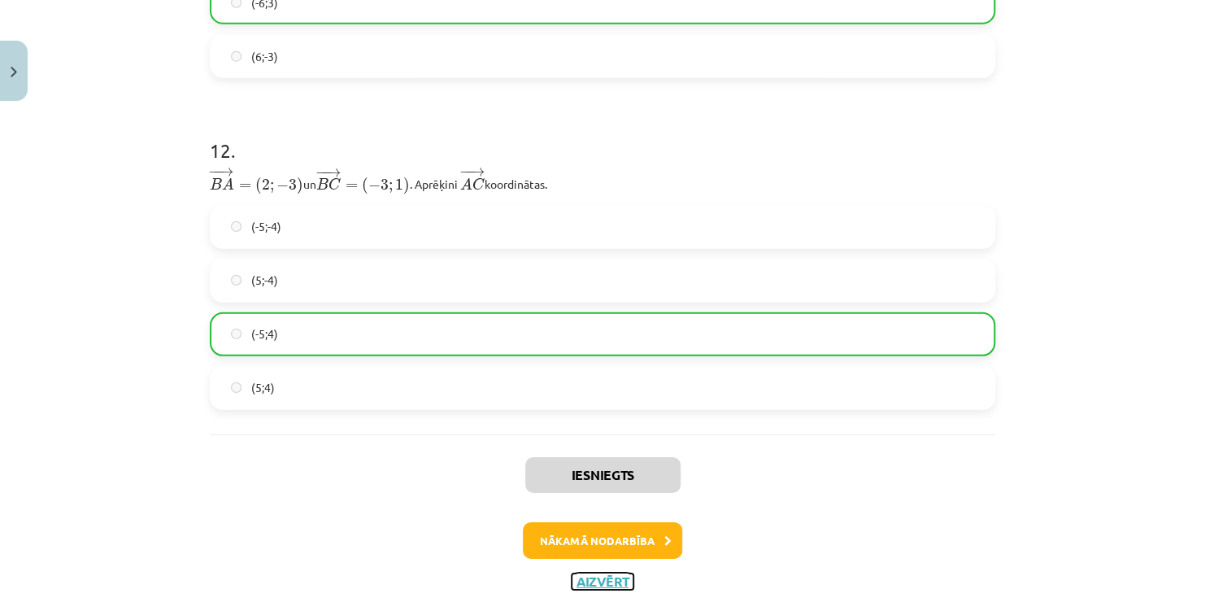
click at [583, 586] on button "Aizvērt" at bounding box center [603, 581] width 62 height 16
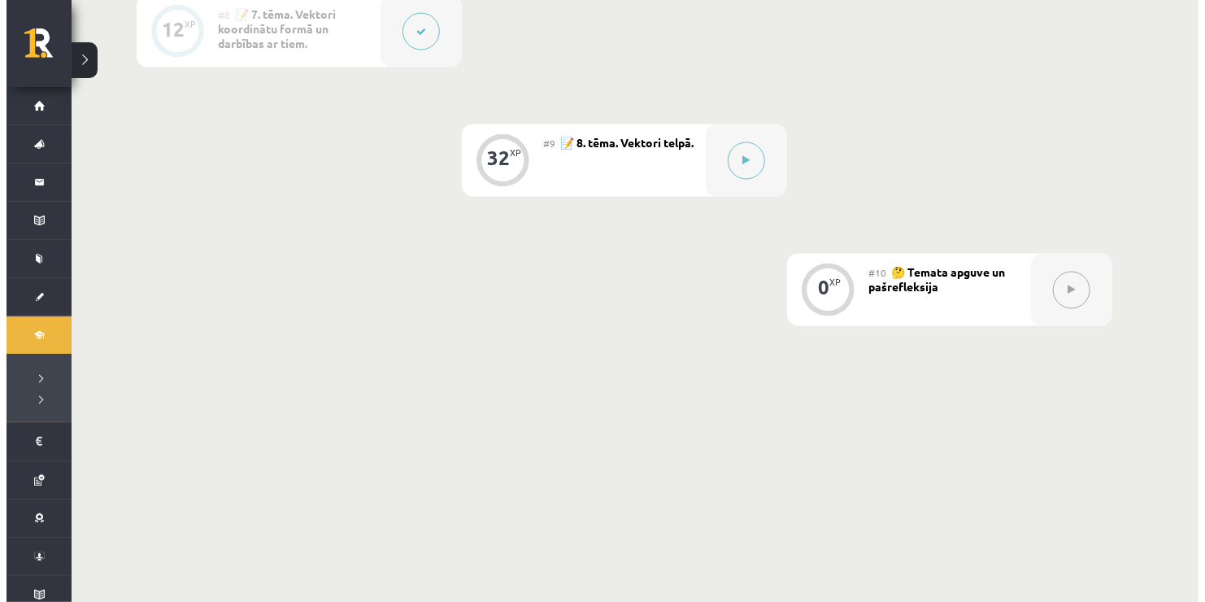
scroll to position [1368, 0]
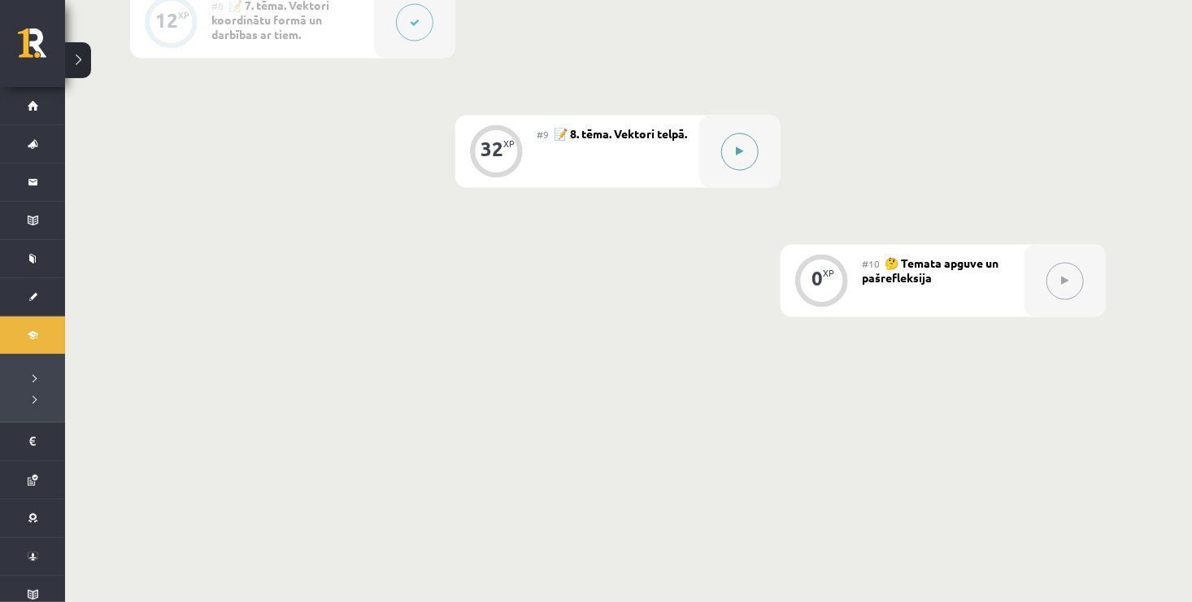
click at [733, 151] on button at bounding box center [739, 151] width 37 height 37
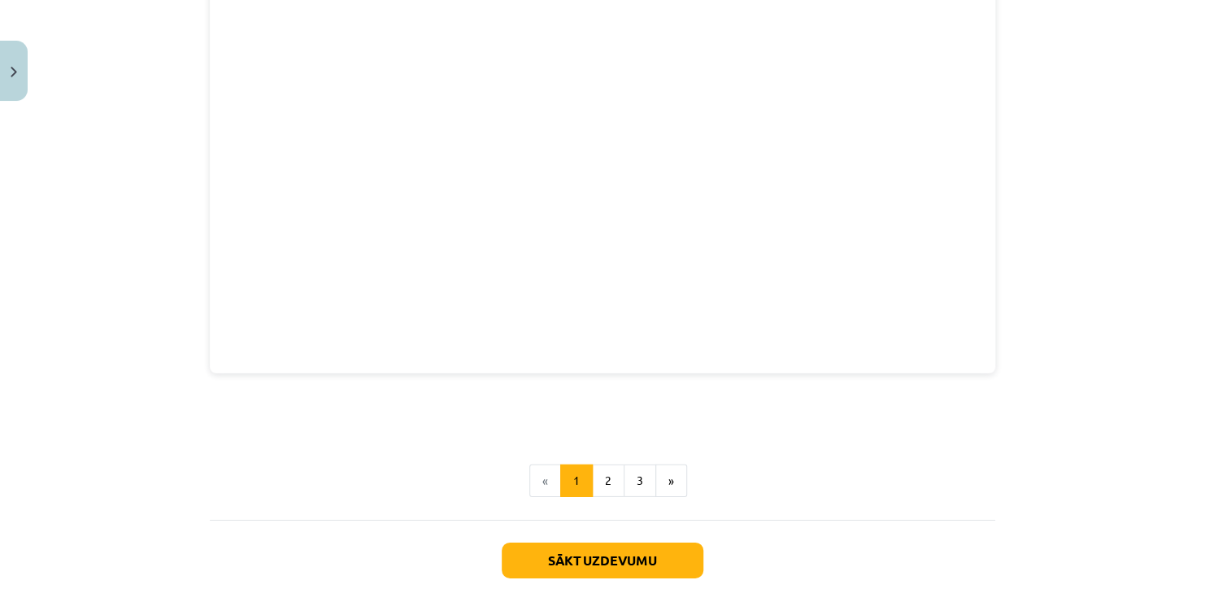
scroll to position [2244, 0]
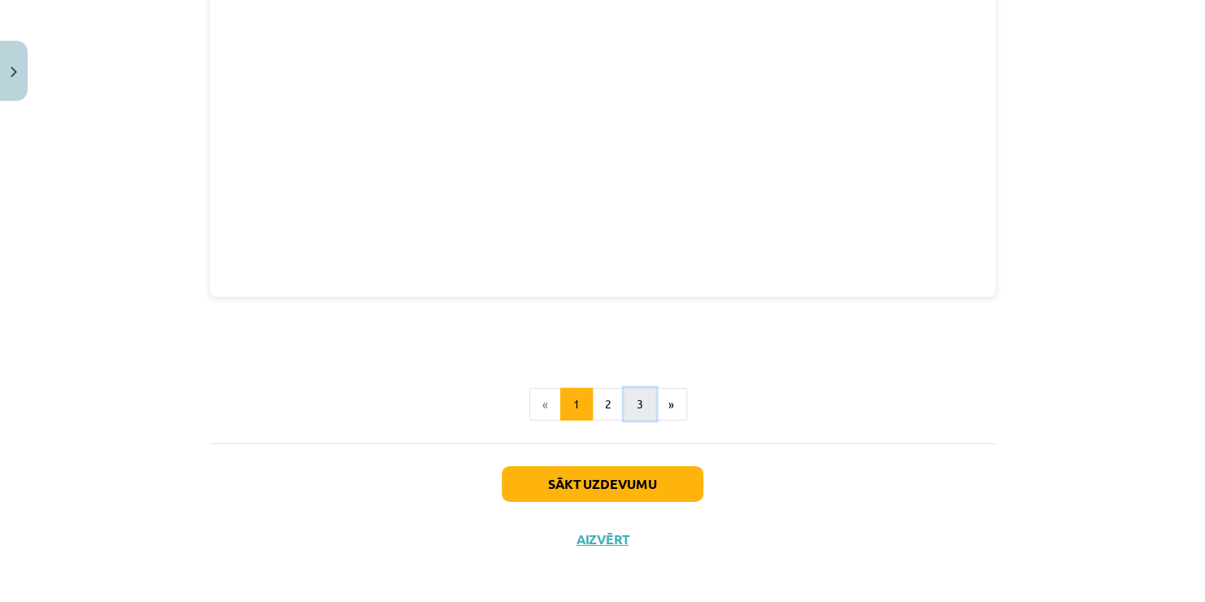
click at [631, 389] on button "3" at bounding box center [640, 404] width 33 height 33
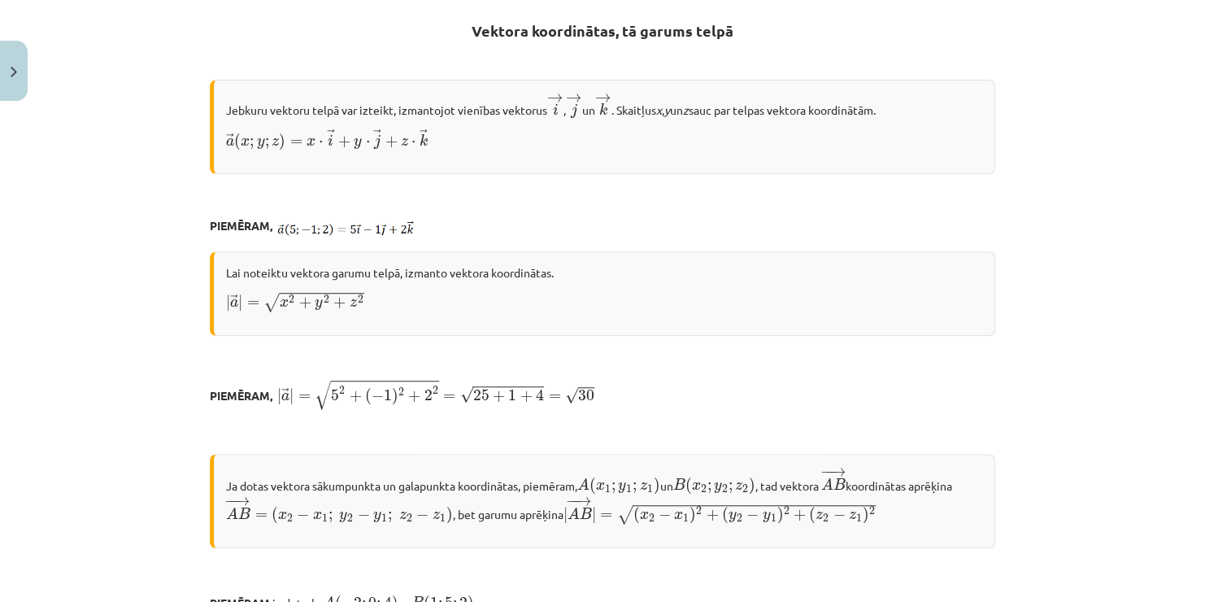
scroll to position [290, 0]
